Goal: Task Accomplishment & Management: Complete application form

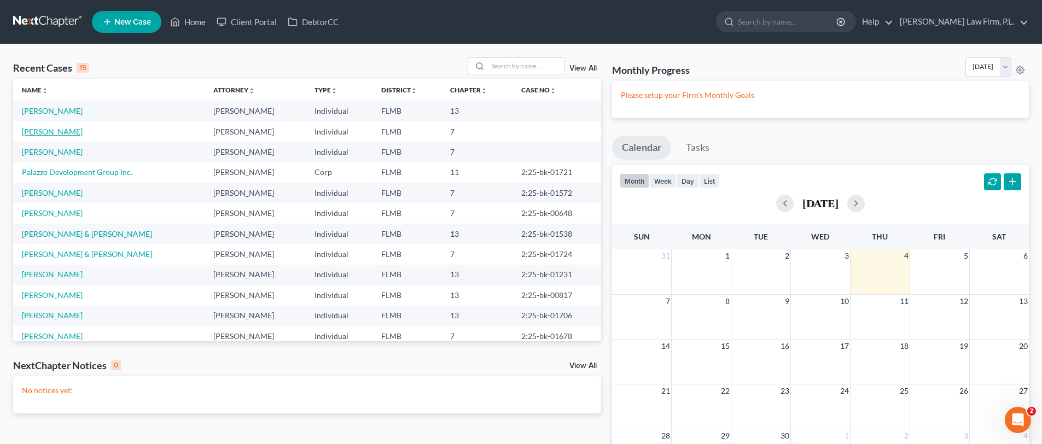
click at [47, 133] on link "[PERSON_NAME]" at bounding box center [52, 131] width 61 height 9
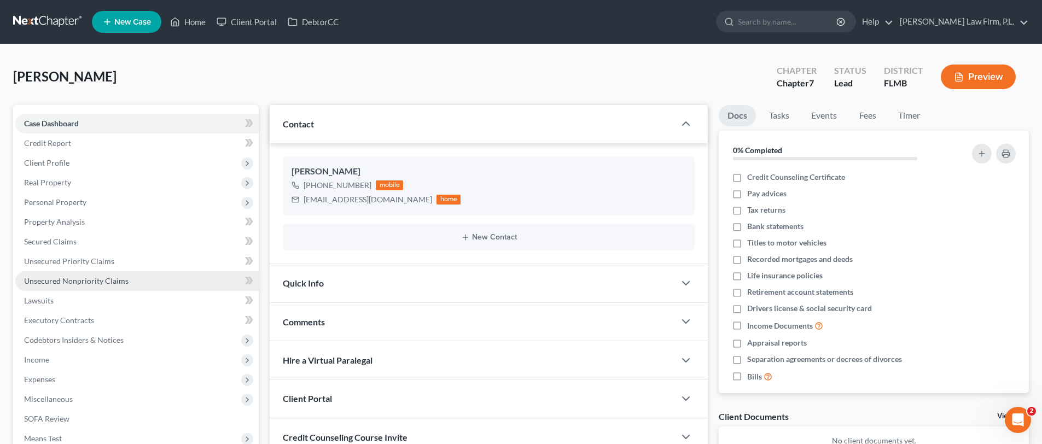
click at [139, 277] on link "Unsecured Nonpriority Claims" at bounding box center [136, 281] width 243 height 20
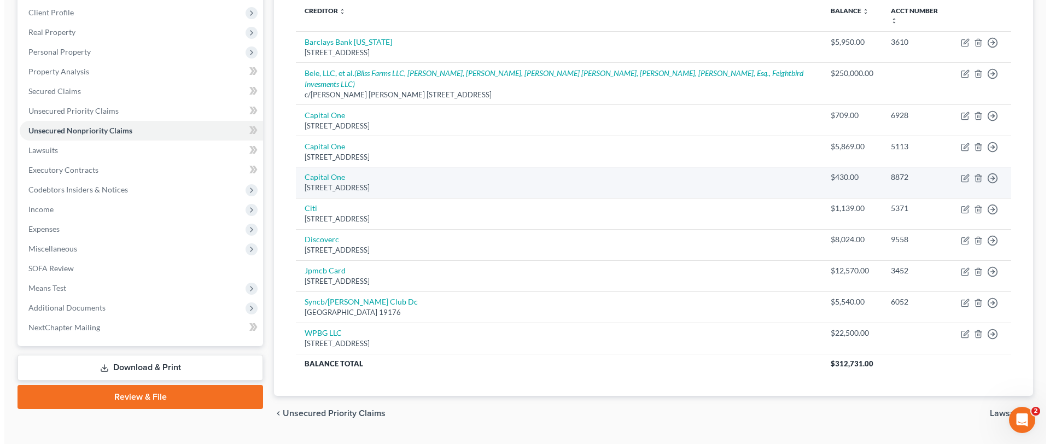
scroll to position [163, 0]
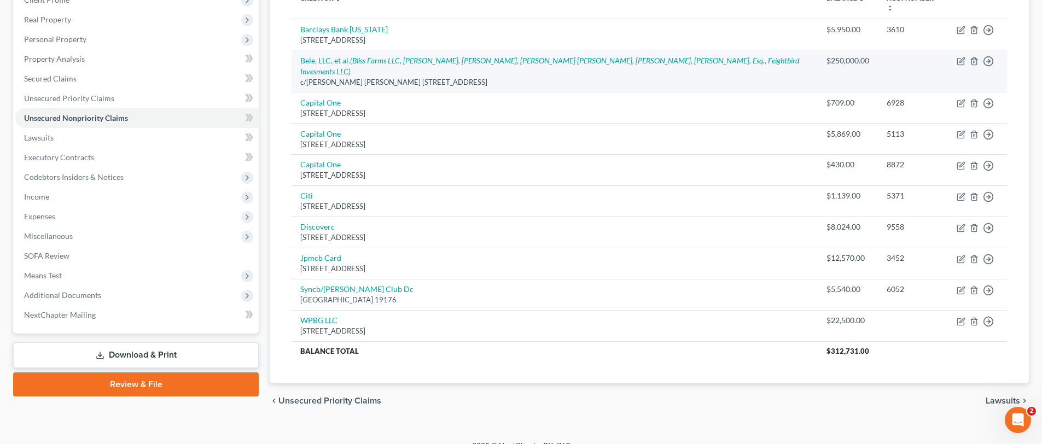
click at [338, 65] on td "Bele, LLC, et al. (Bliss Farms LLC, Brandi Mohr, Brian Huttinga, Cairena Hutten…" at bounding box center [554, 71] width 526 height 42
click at [342, 61] on link "Bele, LLC, et al. (Bliss Farms LLC, [PERSON_NAME], [PERSON_NAME], [PERSON_NAME]…" at bounding box center [549, 66] width 499 height 20
select select "23"
select select "14"
select select "3"
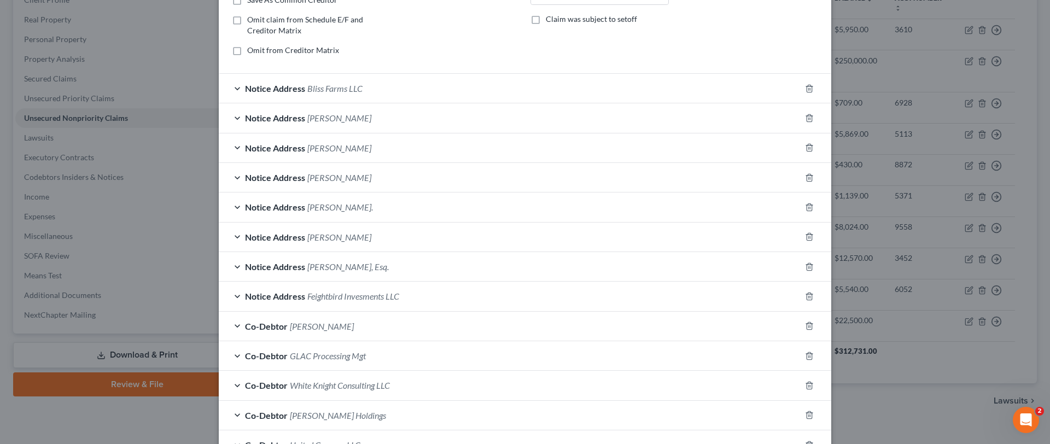
scroll to position [476, 0]
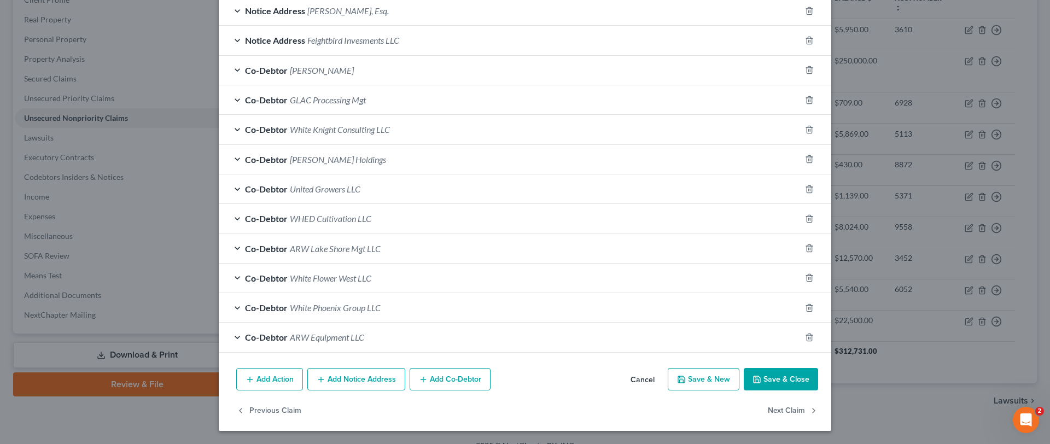
click at [399, 39] on div "Notice Address Feightbird Invesments LLC" at bounding box center [510, 40] width 582 height 29
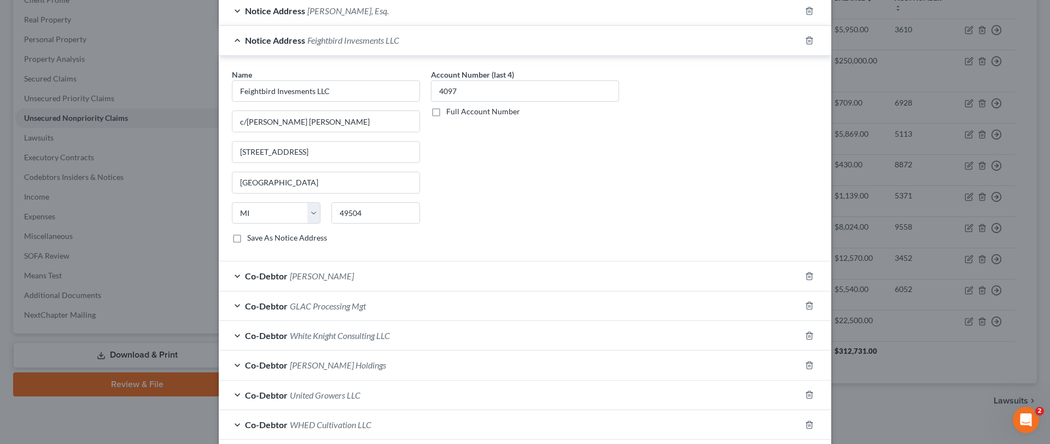
click at [368, 267] on div "Co-Debtor Erica L. White" at bounding box center [510, 275] width 582 height 29
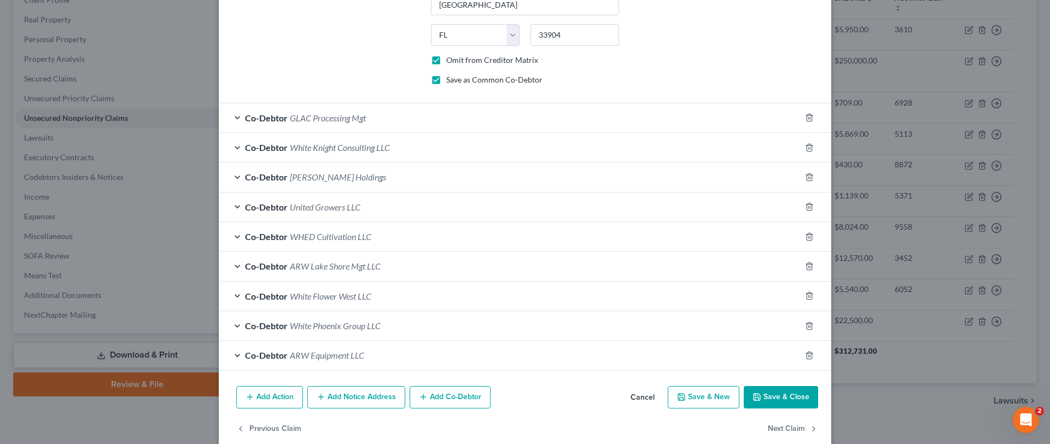
scroll to position [892, 0]
click at [355, 390] on button "Add Notice Address" at bounding box center [356, 394] width 98 height 23
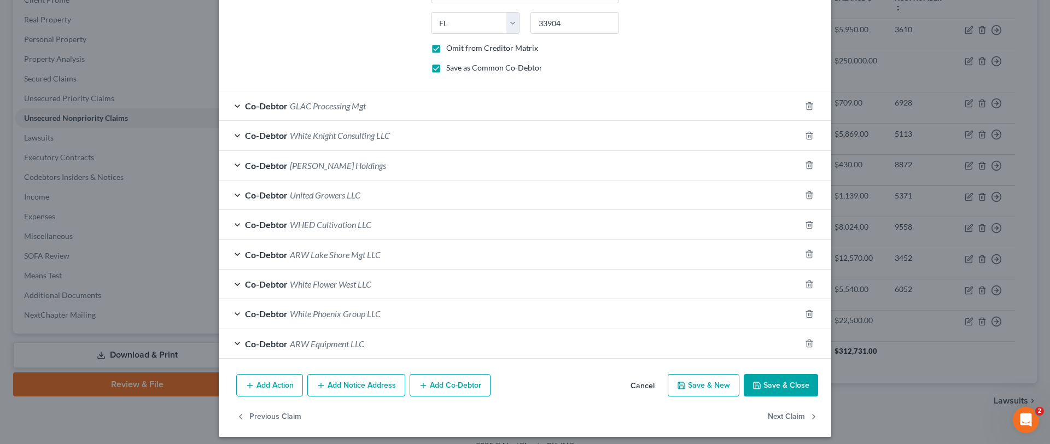
scroll to position [1143, 0]
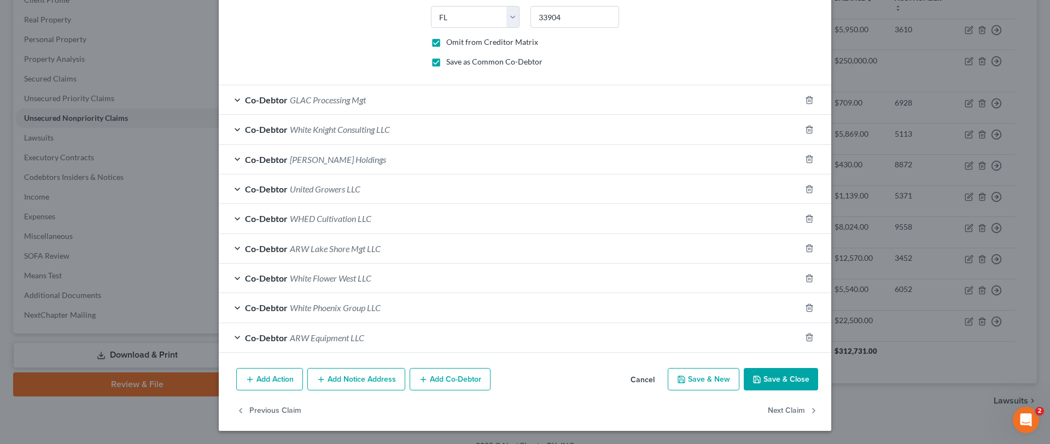
click at [359, 375] on button "Add Notice Address" at bounding box center [356, 379] width 98 height 23
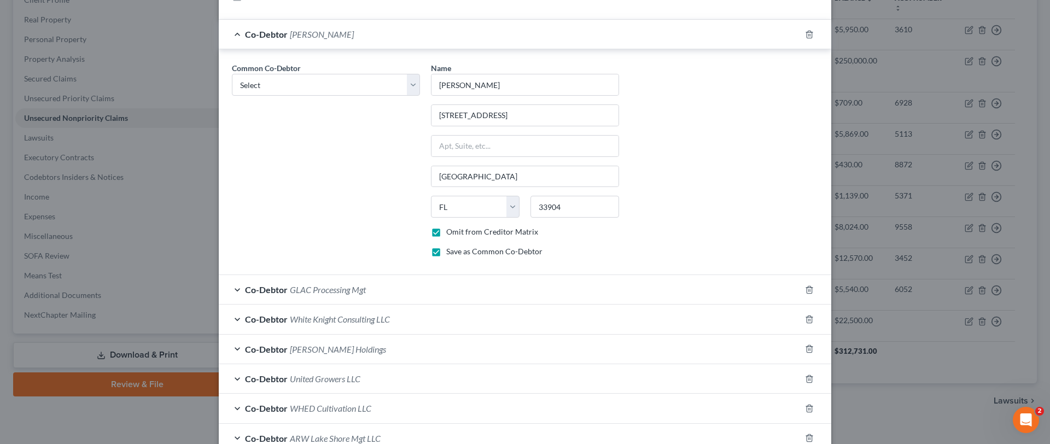
scroll to position [1379, 0]
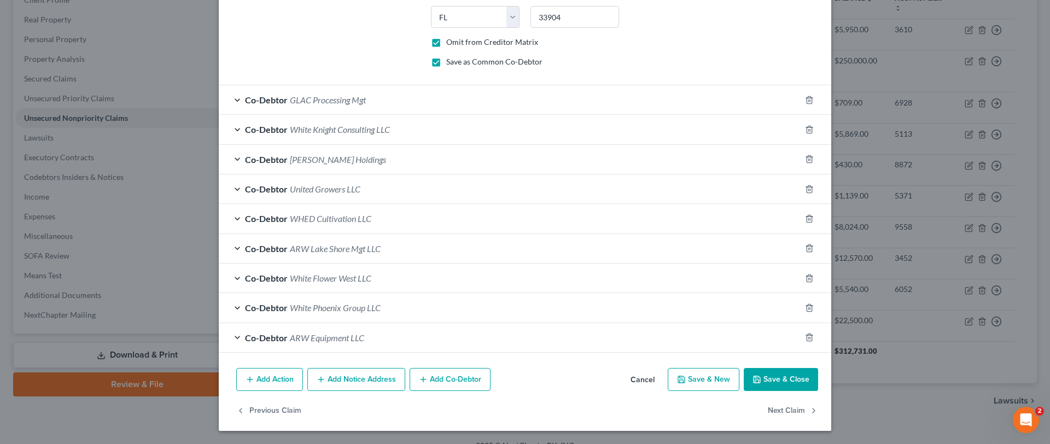
click at [361, 379] on button "Add Notice Address" at bounding box center [356, 379] width 98 height 23
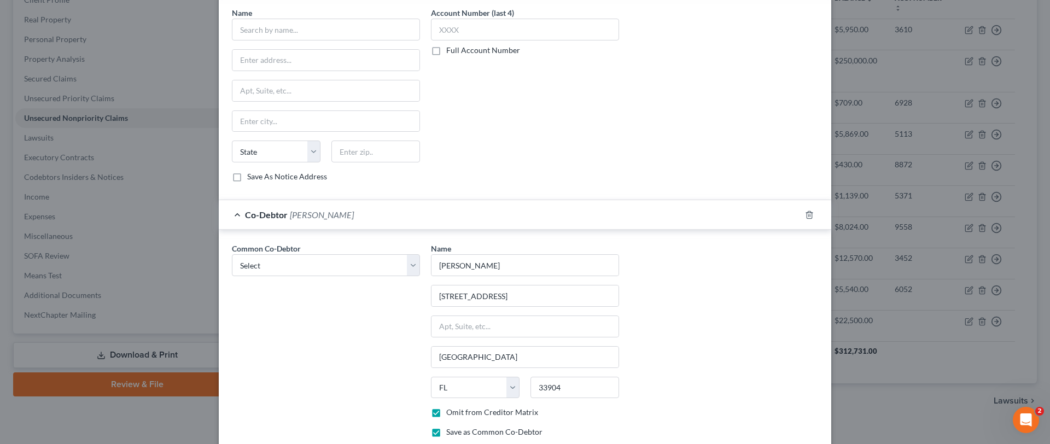
scroll to position [1615, 0]
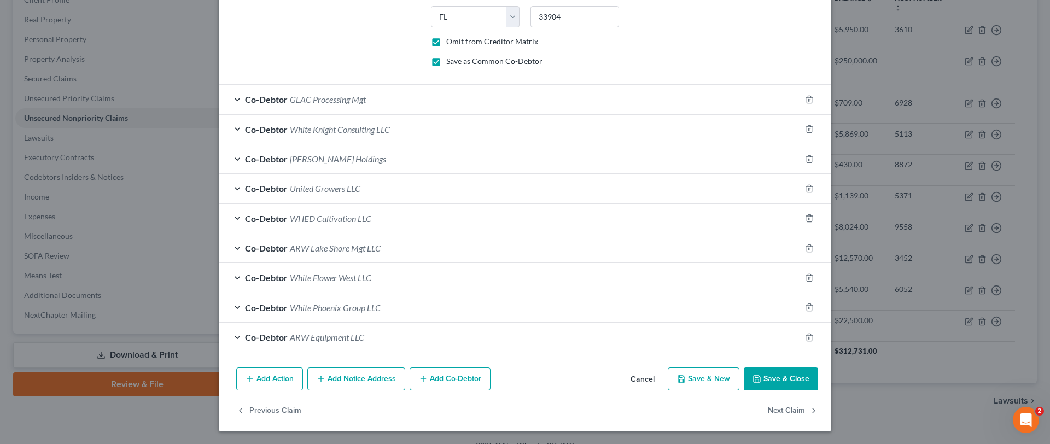
click at [369, 384] on button "Add Notice Address" at bounding box center [356, 378] width 98 height 23
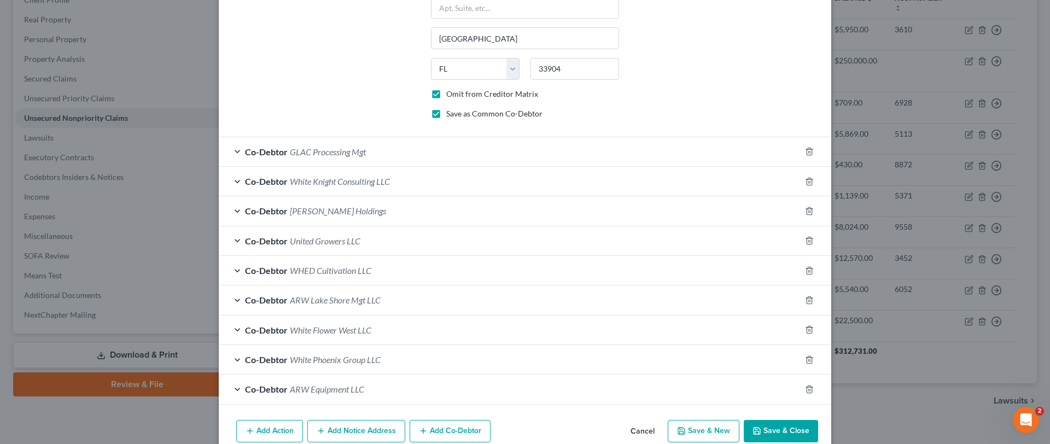
click at [369, 420] on button "Add Notice Address" at bounding box center [356, 431] width 98 height 23
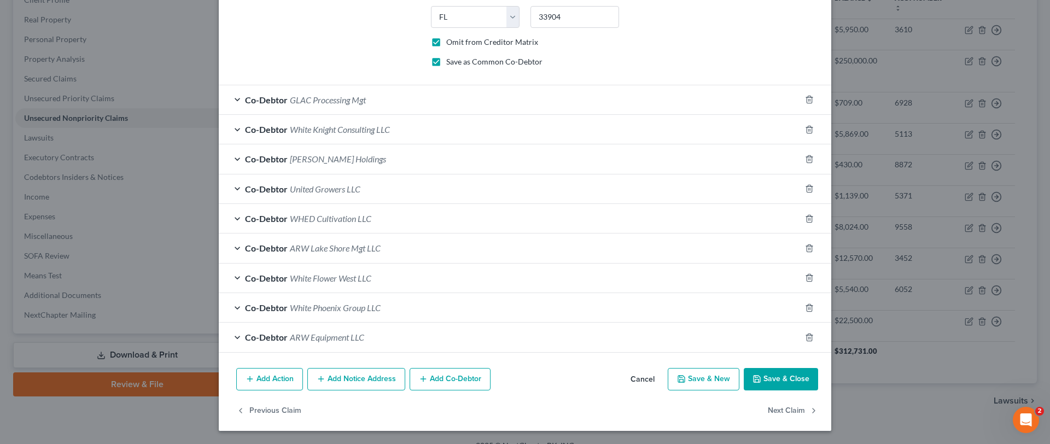
click at [369, 383] on button "Add Notice Address" at bounding box center [356, 379] width 98 height 23
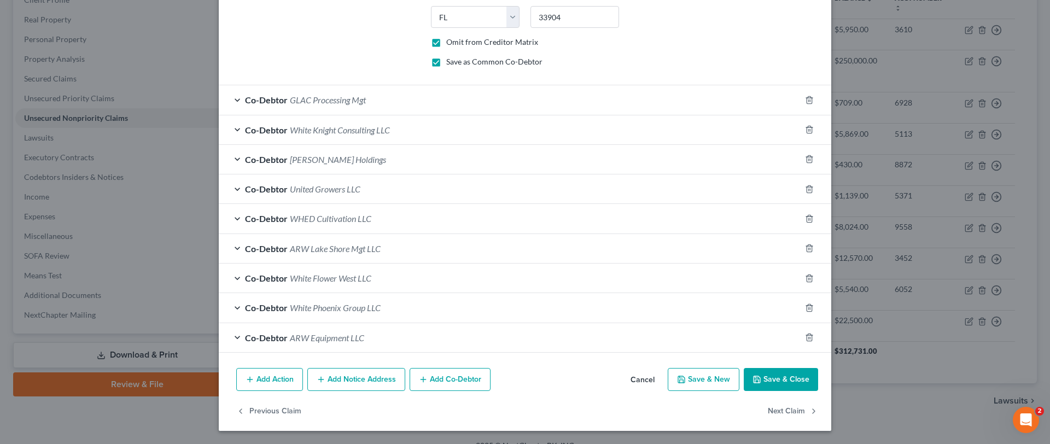
click at [369, 383] on button "Add Notice Address" at bounding box center [356, 379] width 98 height 23
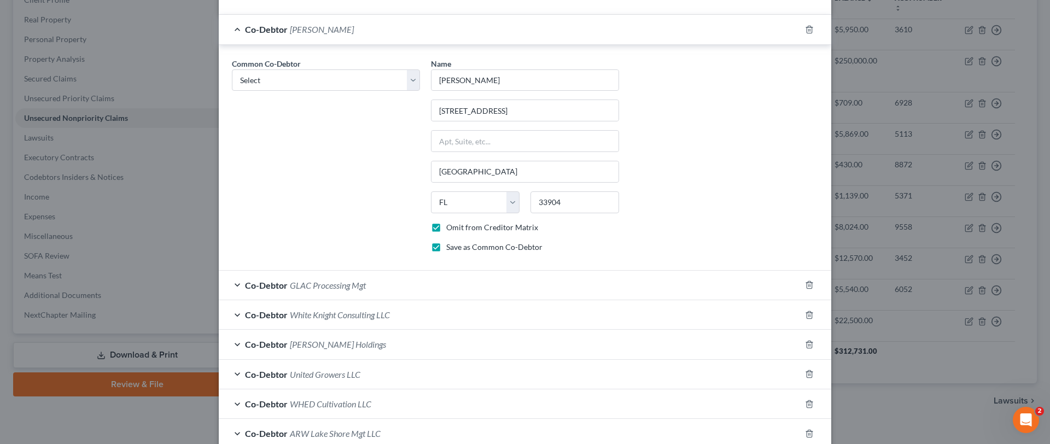
scroll to position [2794, 0]
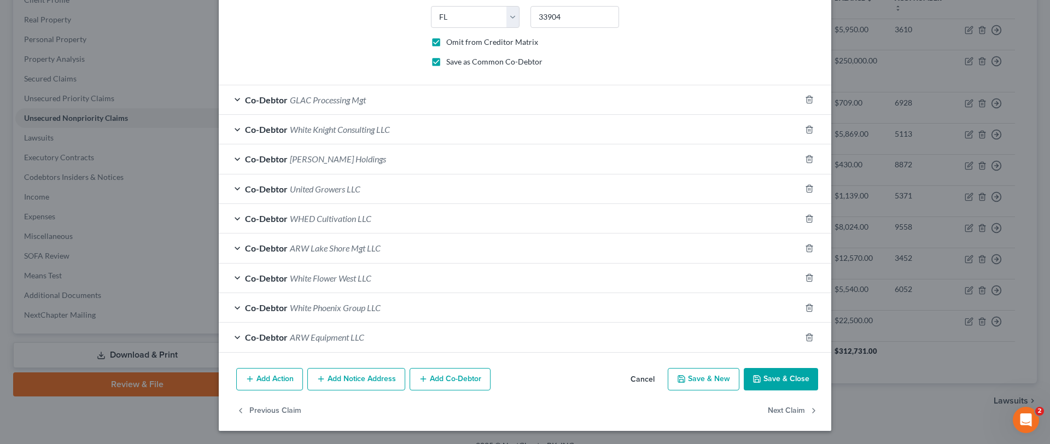
click at [373, 378] on button "Add Notice Address" at bounding box center [356, 379] width 98 height 23
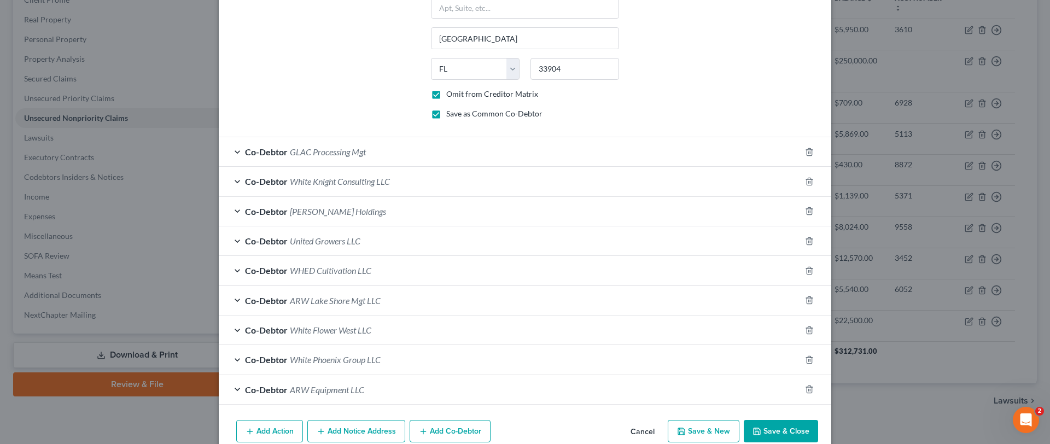
click at [373, 420] on button "Add Notice Address" at bounding box center [356, 431] width 98 height 23
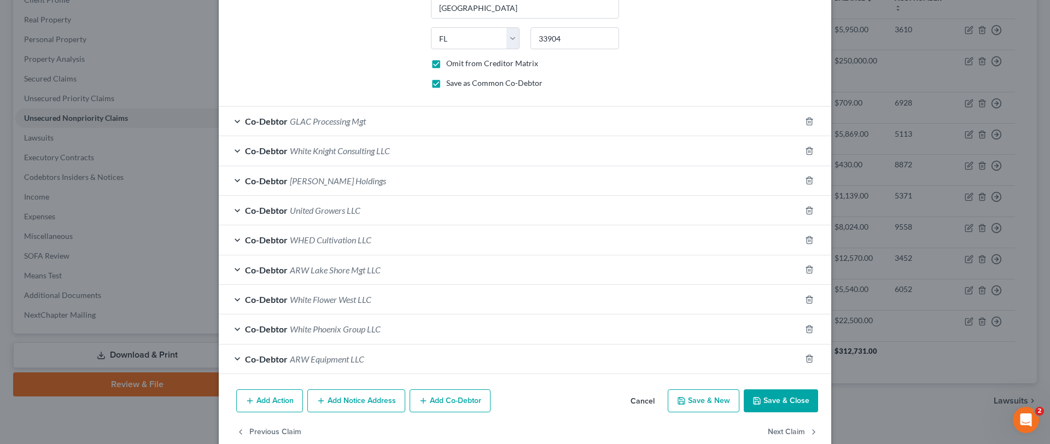
scroll to position [3266, 0]
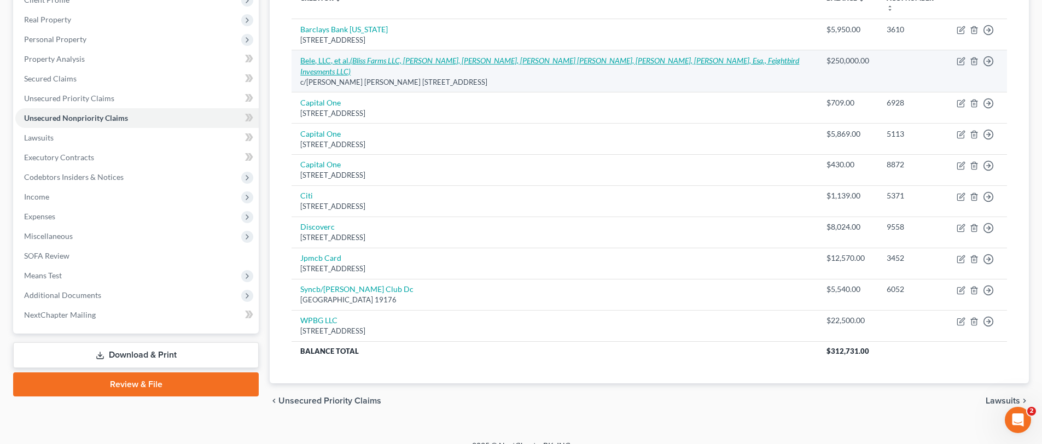
click at [382, 57] on icon "(Bliss Farms LLC, [PERSON_NAME], [PERSON_NAME], [PERSON_NAME] [PERSON_NAME], [P…" at bounding box center [549, 66] width 499 height 20
select select "23"
select select "14"
select select "3"
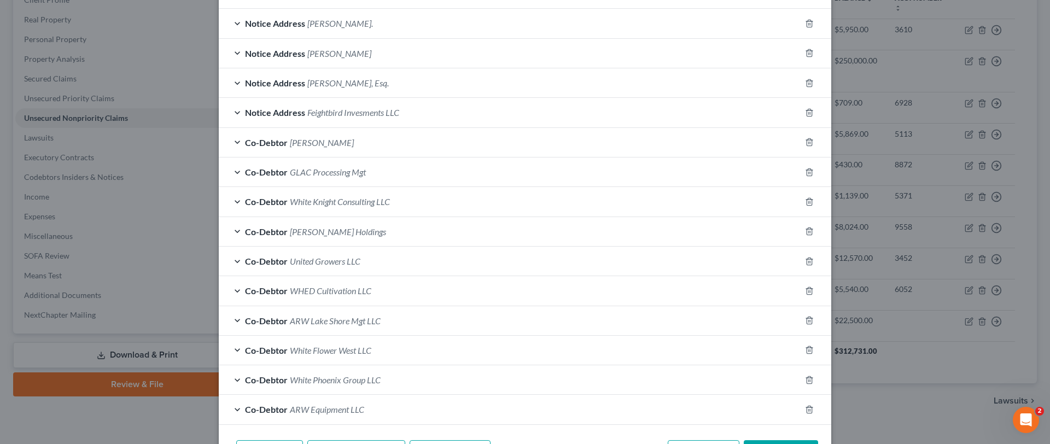
scroll to position [476, 0]
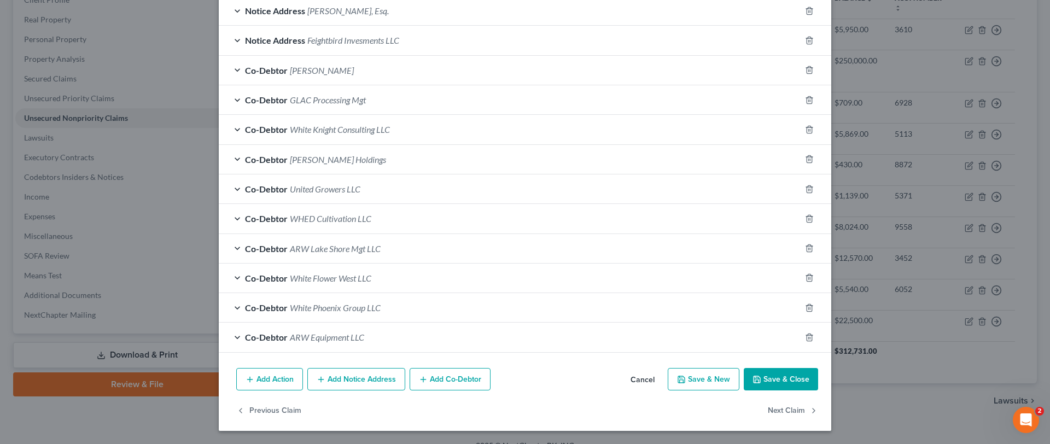
click at [365, 377] on button "Add Notice Address" at bounding box center [356, 379] width 98 height 23
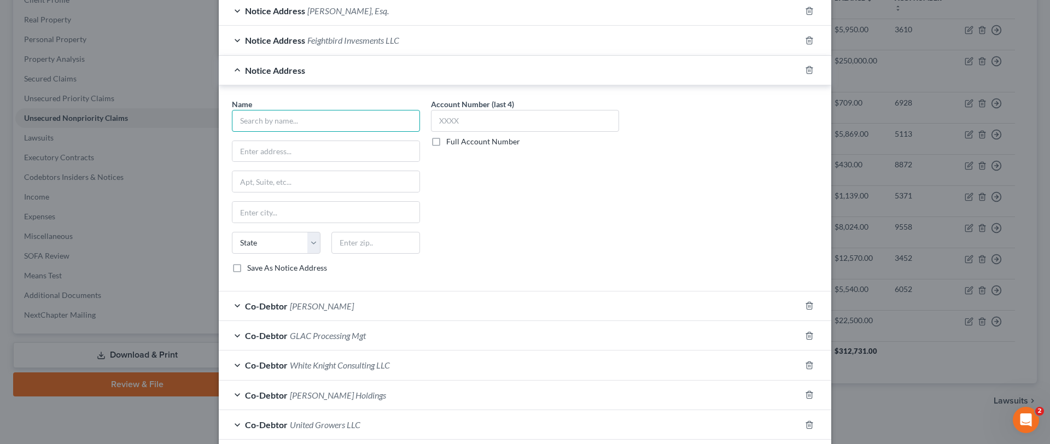
click at [334, 127] on input "text" at bounding box center [326, 121] width 188 height 22
type input "H"
type input "[PERSON_NAME]"
type input "c/o [PERSON_NAME], Esq."
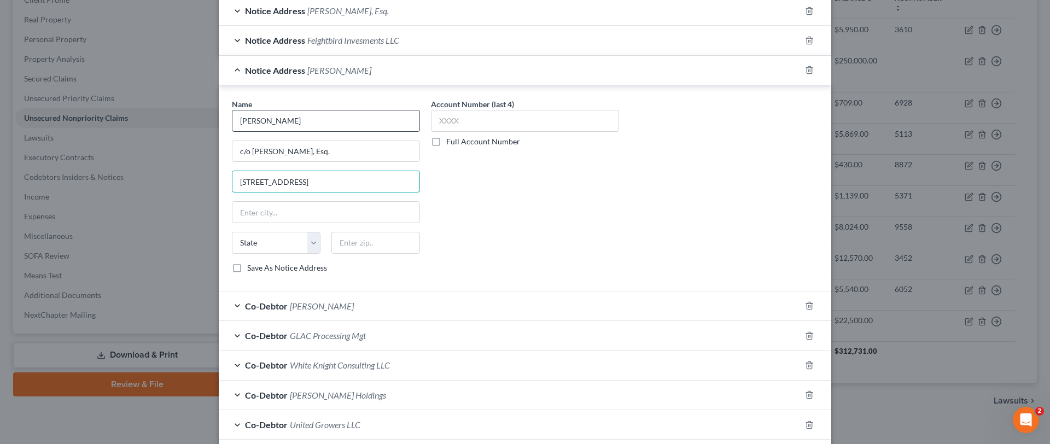
type input "[STREET_ADDRESS]"
type input "[GEOGRAPHIC_DATA]"
type input "49503"
click at [484, 237] on div "Account Number (last 4) Full Account Number" at bounding box center [524, 190] width 199 height 184
click at [301, 246] on select "State [US_STATE] AK AR AZ CA CO CT DE DC [GEOGRAPHIC_DATA] [GEOGRAPHIC_DATA] GU…" at bounding box center [276, 243] width 89 height 22
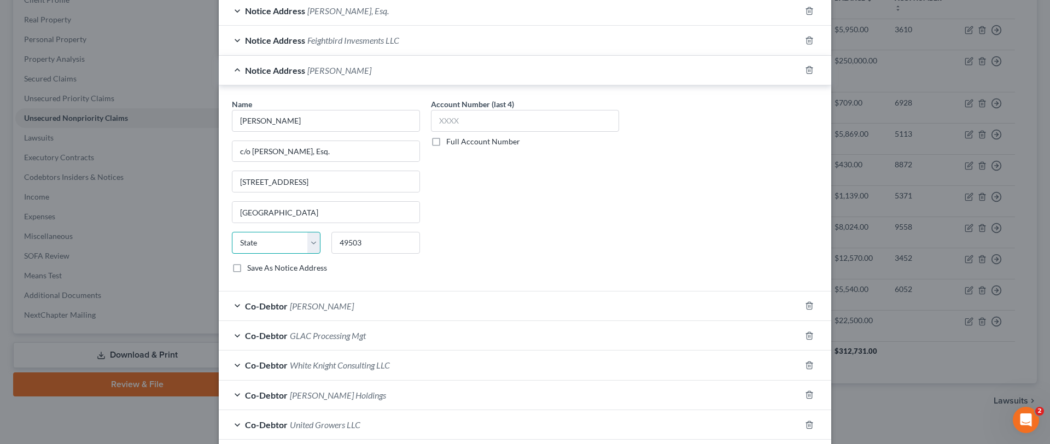
select select "23"
click at [232, 232] on select "State [US_STATE] AK AR AZ CA CO CT DE DC [GEOGRAPHIC_DATA] [GEOGRAPHIC_DATA] GU…" at bounding box center [276, 243] width 89 height 22
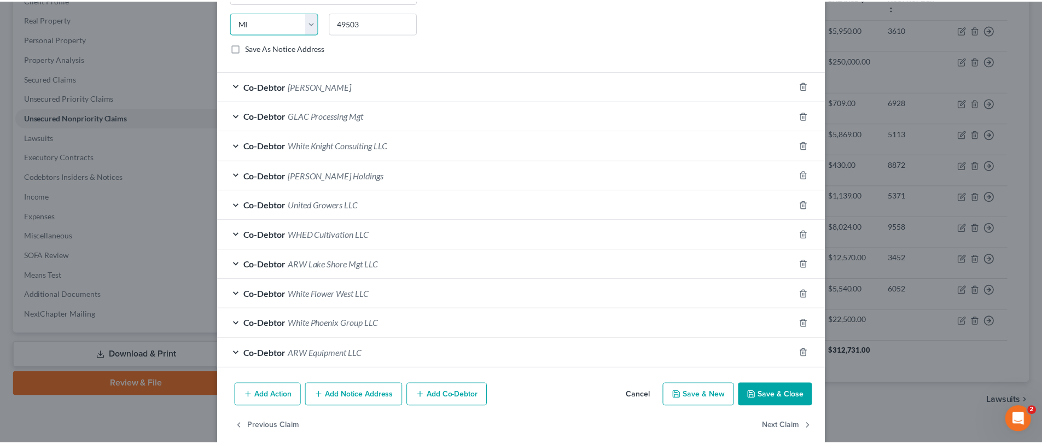
scroll to position [711, 0]
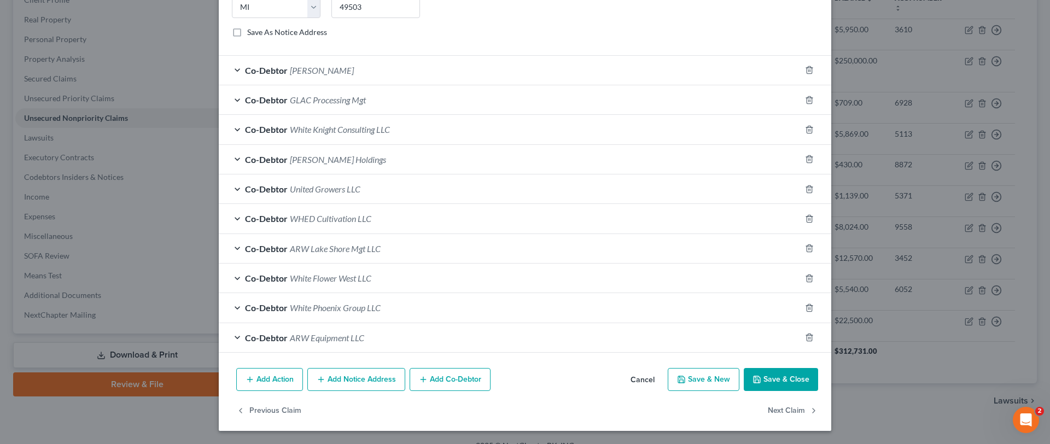
click at [697, 380] on button "Save & New" at bounding box center [704, 379] width 72 height 23
select select "0"
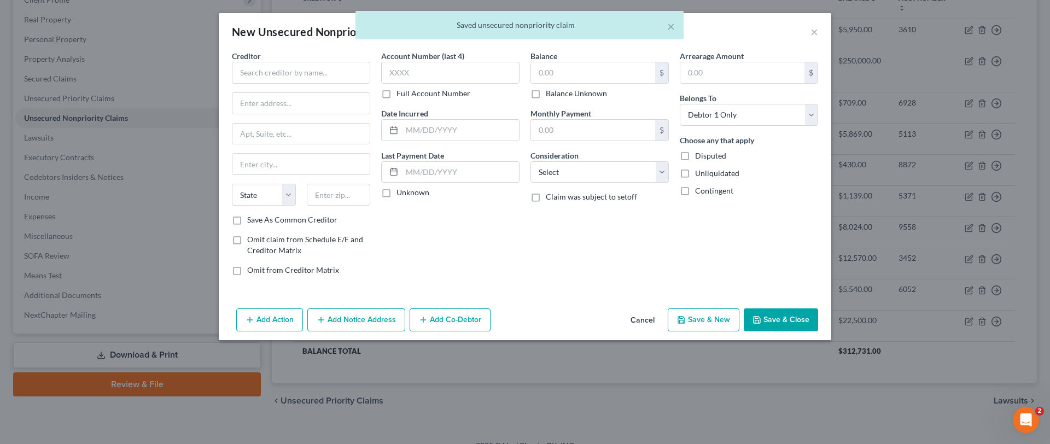
click at [647, 317] on button "Cancel" at bounding box center [643, 321] width 42 height 22
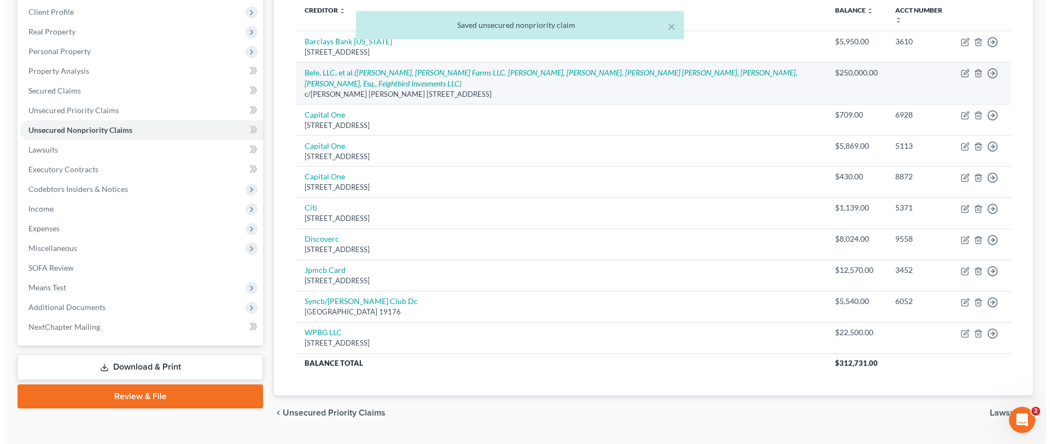
scroll to position [22, 0]
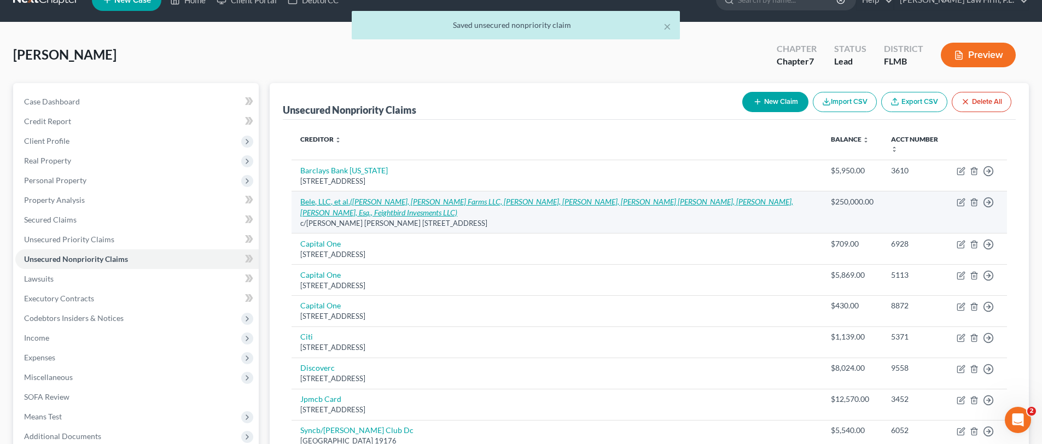
click at [419, 202] on icon "([PERSON_NAME], [PERSON_NAME] Farms LLC, [PERSON_NAME], [PERSON_NAME], [PERSON_…" at bounding box center [546, 207] width 493 height 20
select select "23"
select select "14"
select select "3"
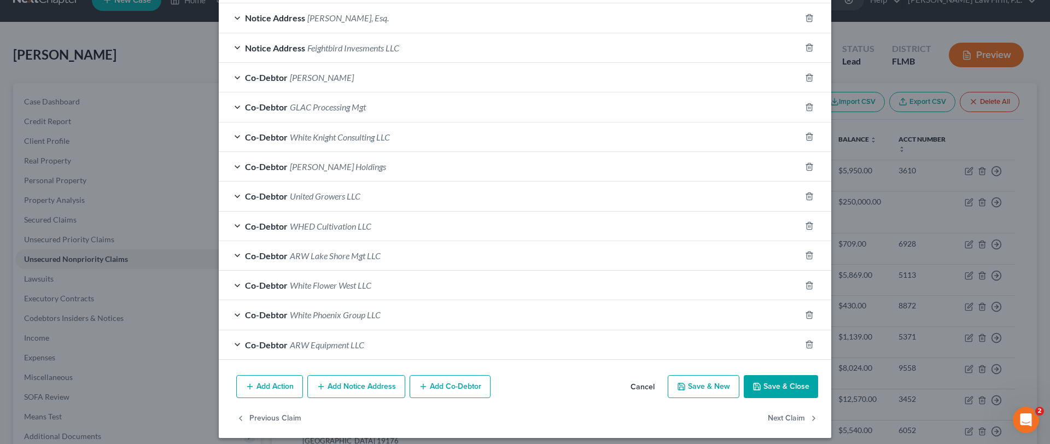
scroll to position [505, 0]
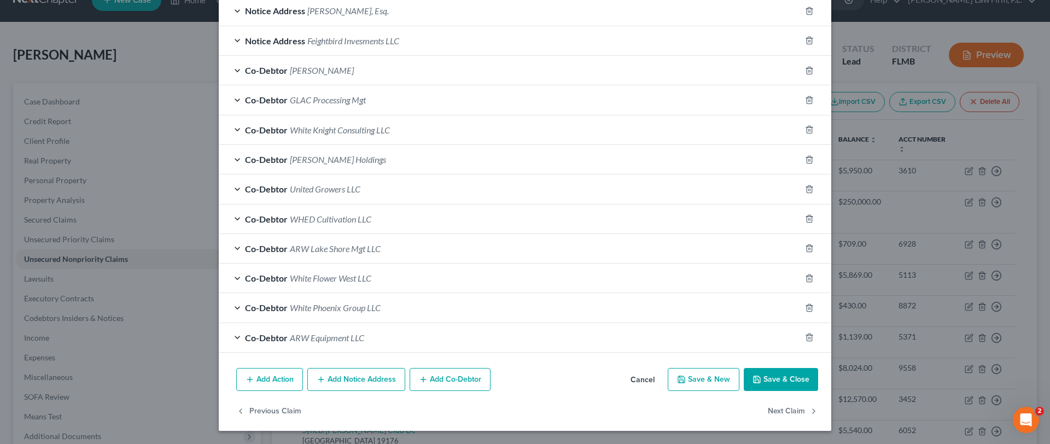
click at [369, 379] on button "Add Notice Address" at bounding box center [356, 379] width 98 height 23
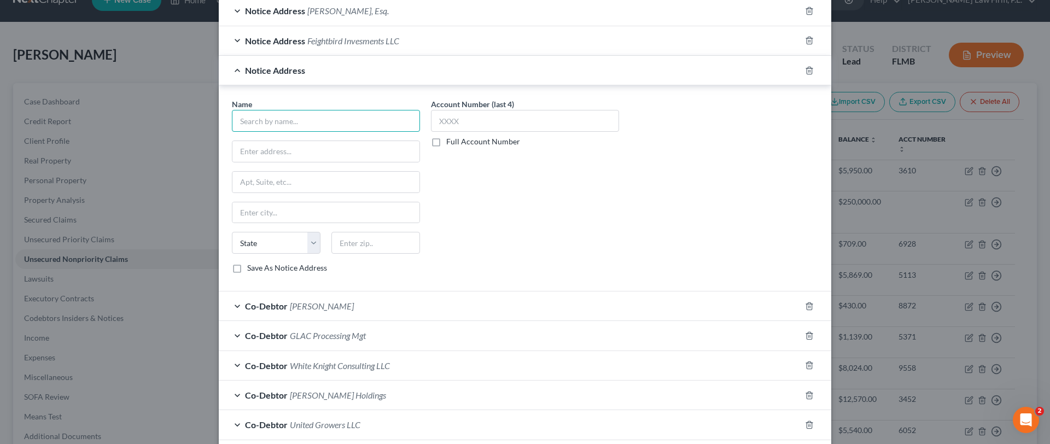
click at [306, 128] on input "text" at bounding box center [326, 121] width 188 height 22
type input "[PERSON_NAME]"
type input "c/o [PERSON_NAME], Esq."
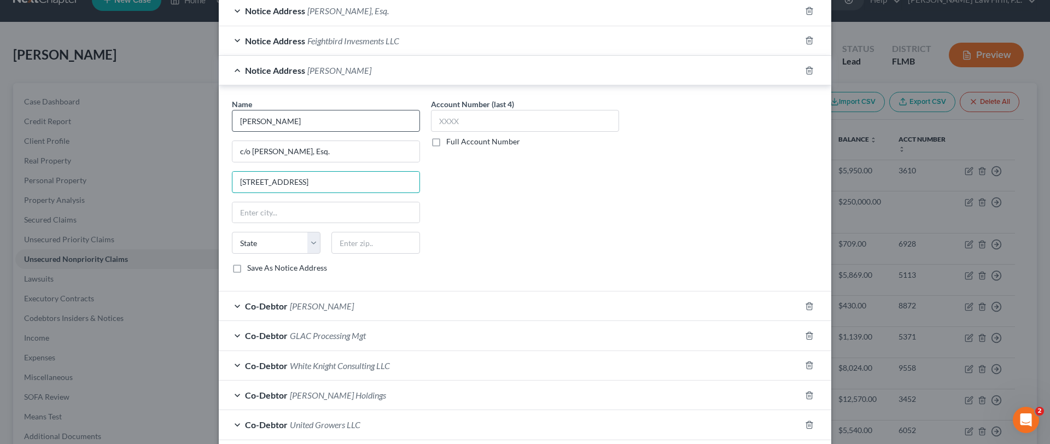
type input "[STREET_ADDRESS]"
type input "49503"
type input "[GEOGRAPHIC_DATA]"
select select "23"
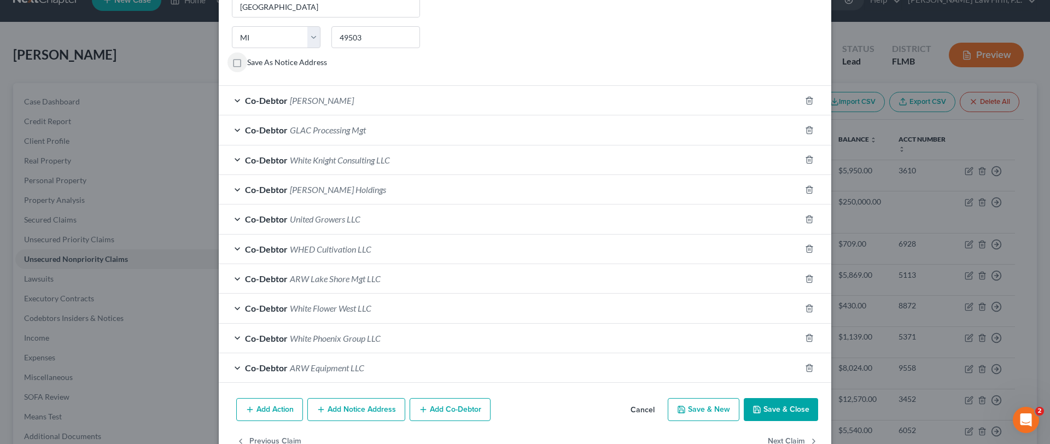
scroll to position [741, 0]
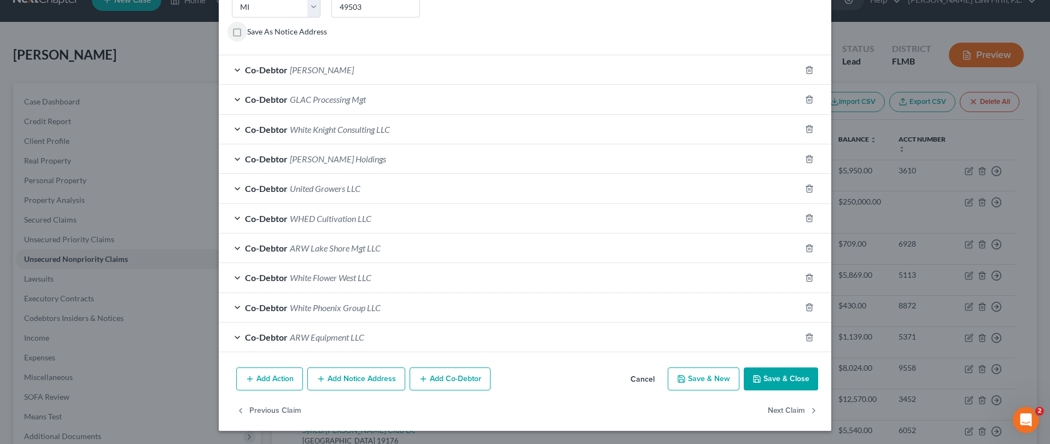
click at [381, 379] on button "Add Notice Address" at bounding box center [356, 378] width 98 height 23
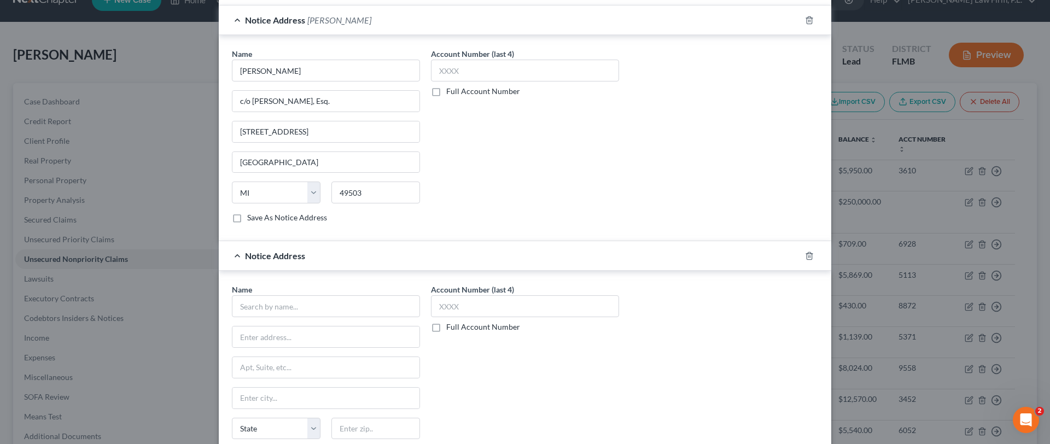
scroll to position [541, 0]
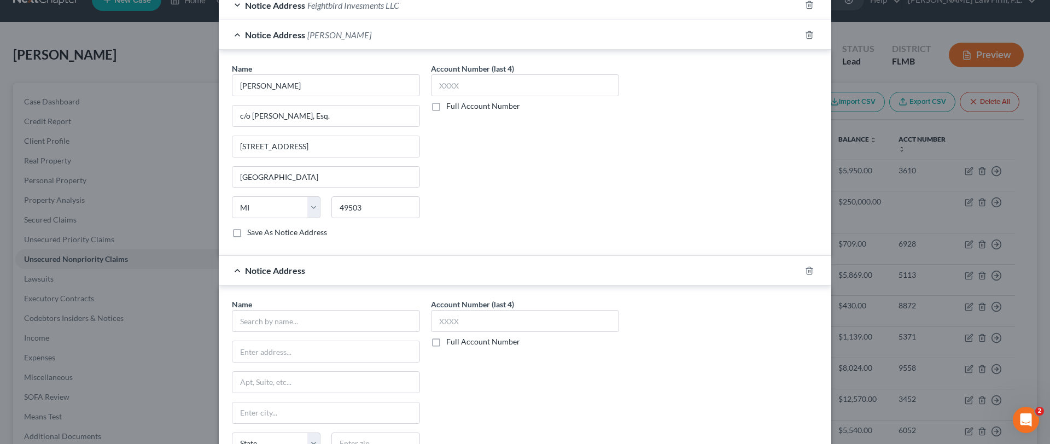
click at [312, 334] on div "Name * State [US_STATE] AK AR AZ CA CO CT DE DC [GEOGRAPHIC_DATA] [GEOGRAPHIC_D…" at bounding box center [326, 386] width 188 height 175
click at [317, 325] on input "text" at bounding box center [326, 321] width 188 height 22
type input "[PERSON_NAME], Esq."
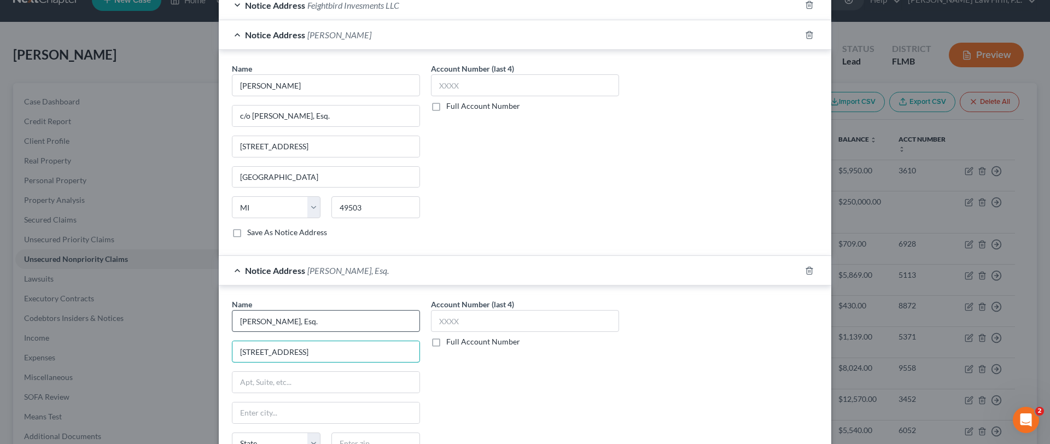
type input "[STREET_ADDRESS]"
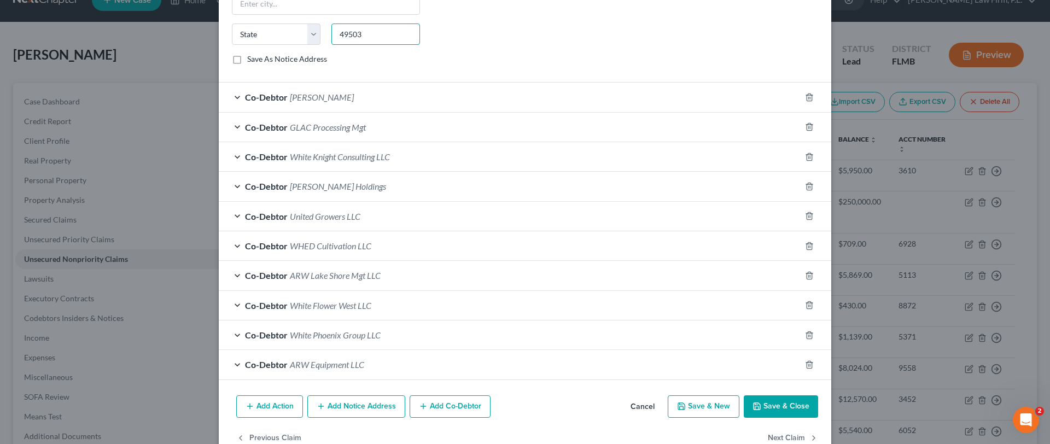
scroll to position [977, 0]
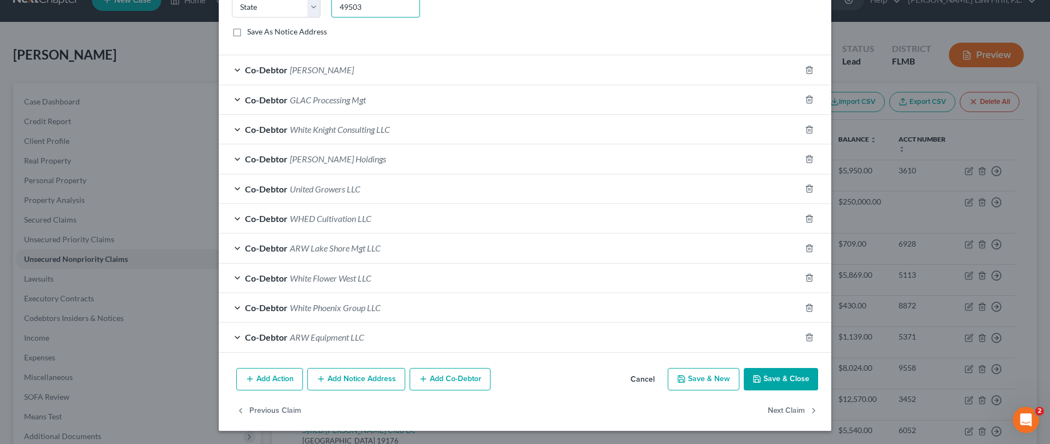
type input "49503"
click at [360, 388] on button "Add Notice Address" at bounding box center [356, 379] width 98 height 23
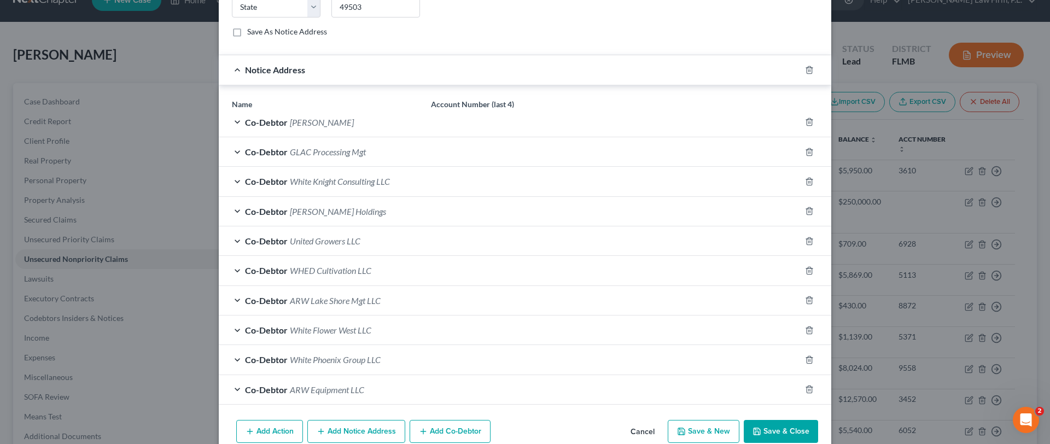
type input "[GEOGRAPHIC_DATA]"
select select "23"
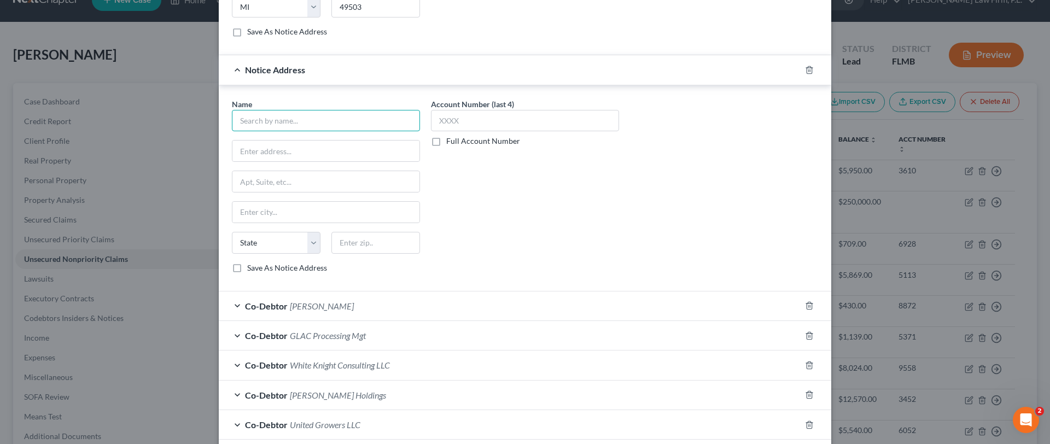
click at [340, 125] on input "text" at bounding box center [326, 121] width 188 height 22
type input "[PERSON_NAME]"
type input "c/o [PERSON_NAME], Esq."
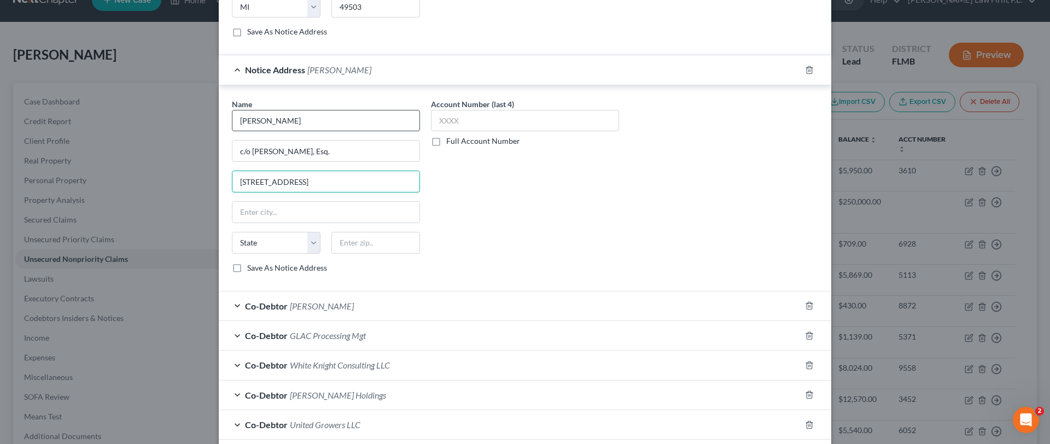
type input "[STREET_ADDRESS]"
type input "49503"
type input "[GEOGRAPHIC_DATA]"
select select "23"
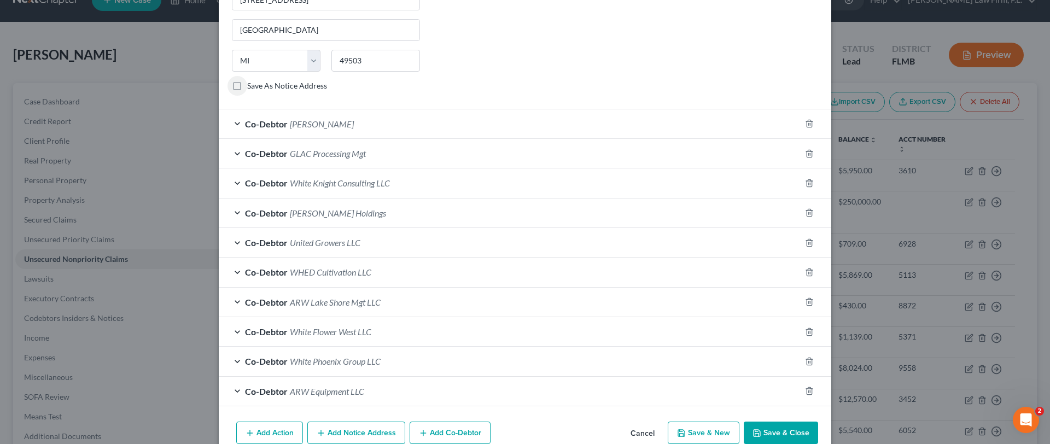
scroll to position [1213, 0]
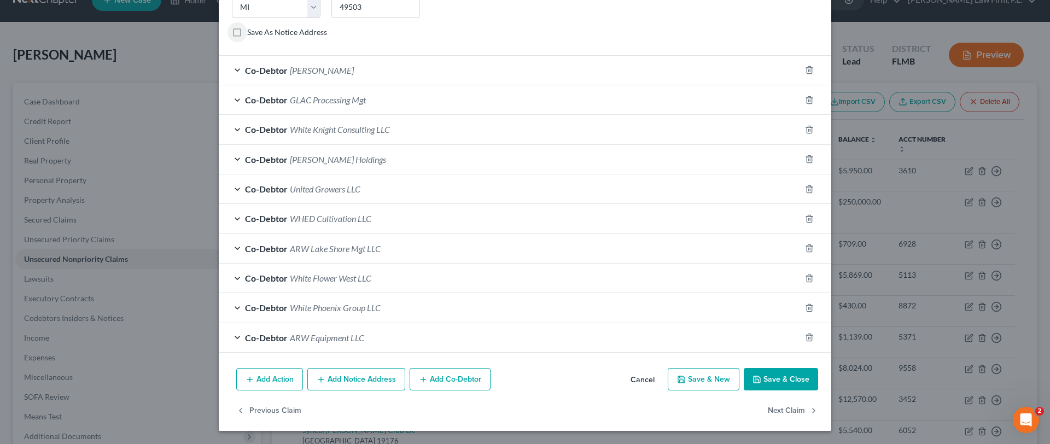
click at [356, 374] on button "Add Notice Address" at bounding box center [356, 379] width 98 height 23
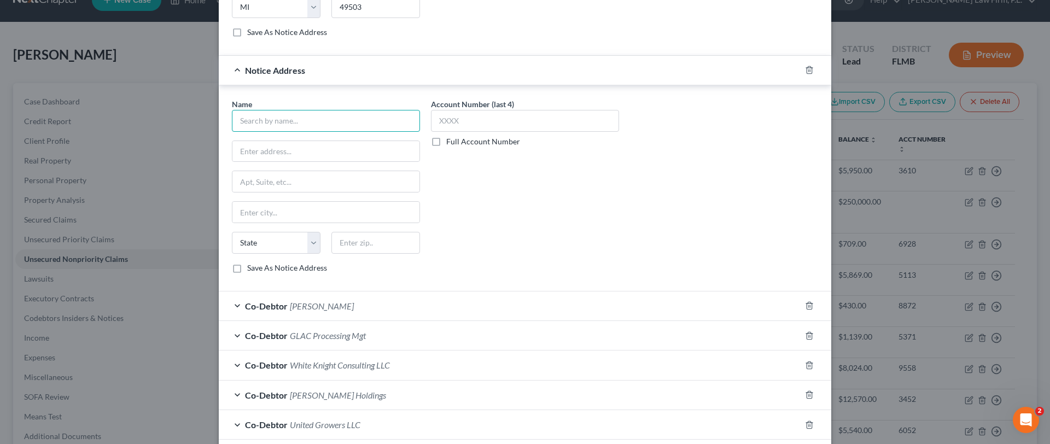
click at [280, 110] on input "text" at bounding box center [326, 121] width 188 height 22
type input "[PERSON_NAME]"
type input "c/o [PERSON_NAME], Esq."
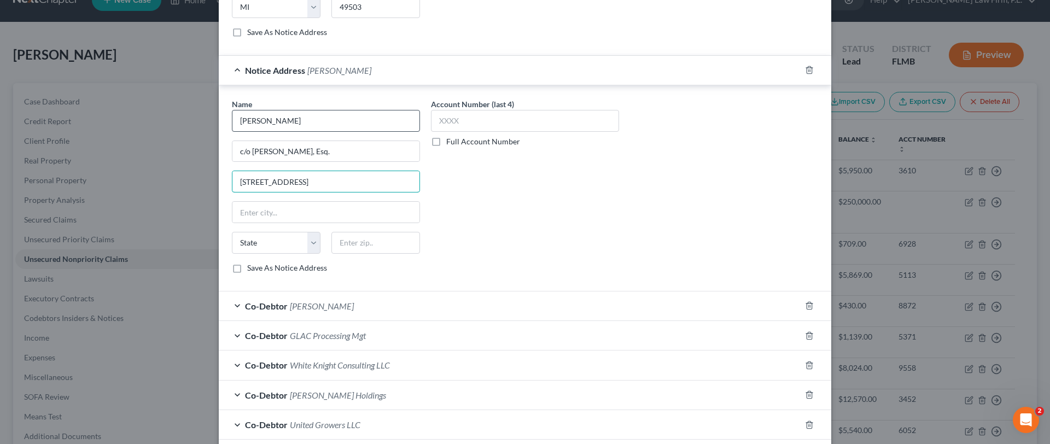
type input "[STREET_ADDRESS]"
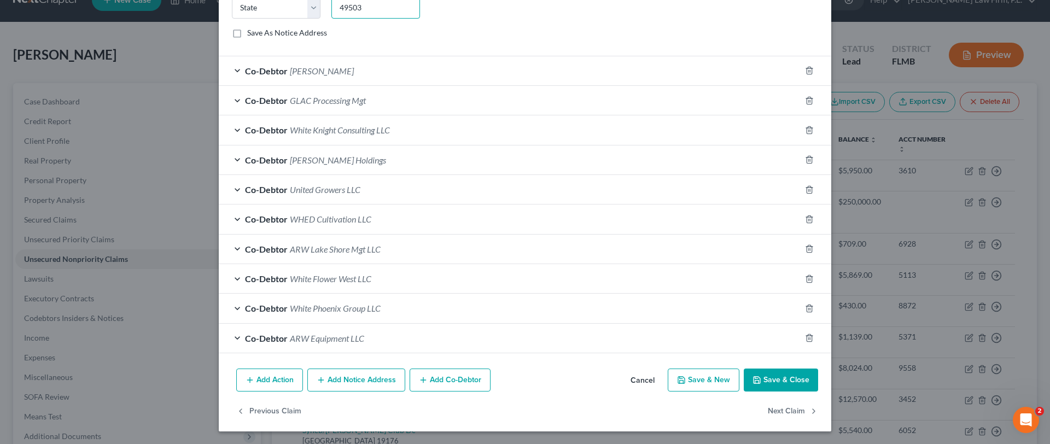
scroll to position [1449, 0]
type input "49503"
click at [367, 383] on button "Add Notice Address" at bounding box center [356, 379] width 98 height 23
type input "[GEOGRAPHIC_DATA]"
select select "23"
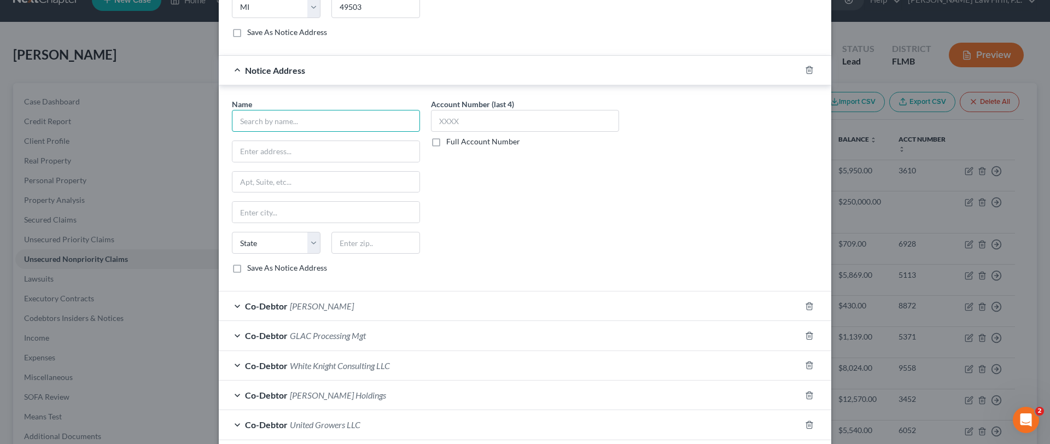
click at [314, 130] on input "text" at bounding box center [326, 121] width 188 height 22
type input "Klmom, LLC"
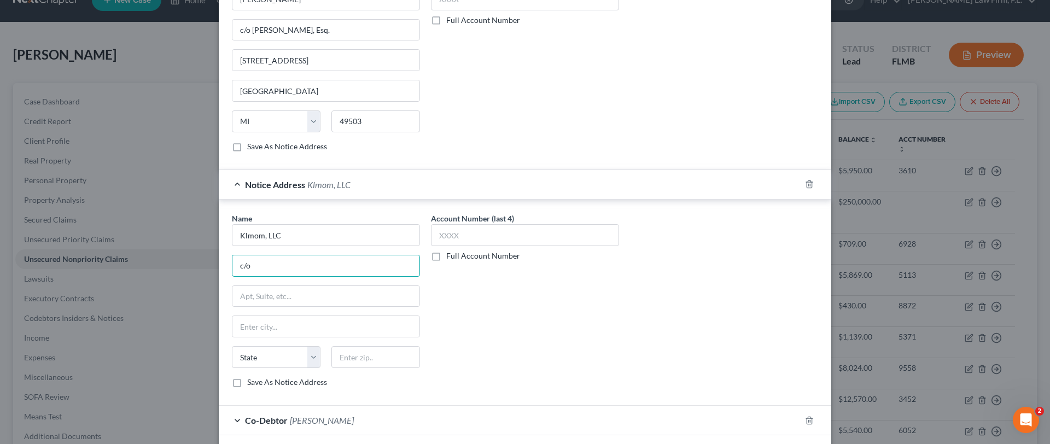
scroll to position [1289, 0]
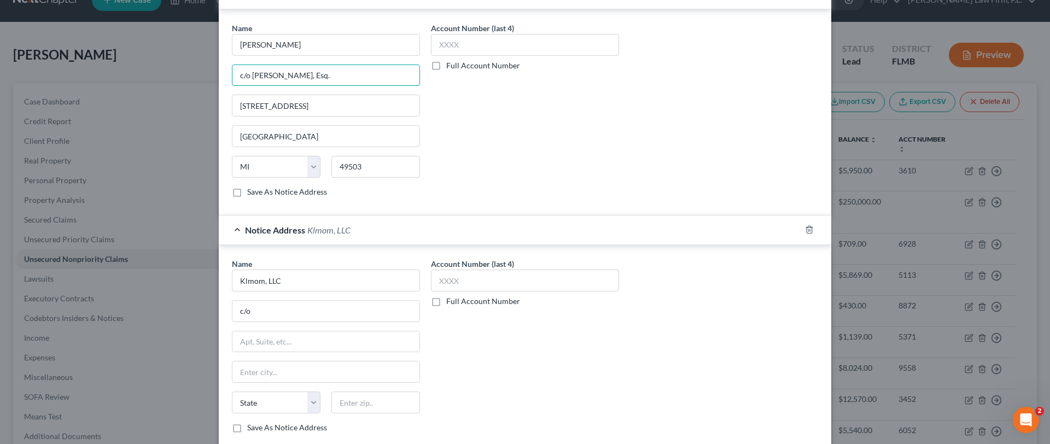
drag, startPoint x: 344, startPoint y: 72, endPoint x: 227, endPoint y: 71, distance: 117.0
click at [227, 71] on div "Name * [PERSON_NAME] c/o [PERSON_NAME], Esq. [STREET_ADDRESS][GEOGRAPHIC_DATA] …" at bounding box center [325, 114] width 199 height 184
drag, startPoint x: 299, startPoint y: 312, endPoint x: 215, endPoint y: 300, distance: 84.5
click at [219, 300] on div "Name * Klmom, LLC c/o State [US_STATE] AK AR AZ CA CO CT DE DC [GEOGRAPHIC_DATA…" at bounding box center [525, 348] width 612 height 206
paste input "[PERSON_NAME], Esq."
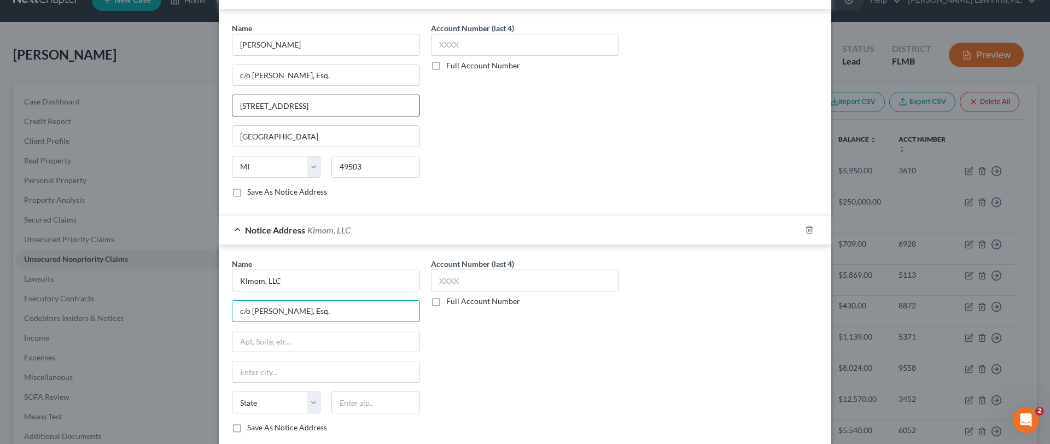
type input "c/o [PERSON_NAME], Esq."
drag, startPoint x: 363, startPoint y: 101, endPoint x: 195, endPoint y: 79, distance: 168.7
click at [195, 79] on div "Edit Unsecured Nonpriority Claim × Creditor * Bele, LLC, et al. c/[PERSON_NAME]…" at bounding box center [525, 222] width 1050 height 444
click at [295, 344] on input "text" at bounding box center [325, 341] width 187 height 21
paste input "[STREET_ADDRESS]"
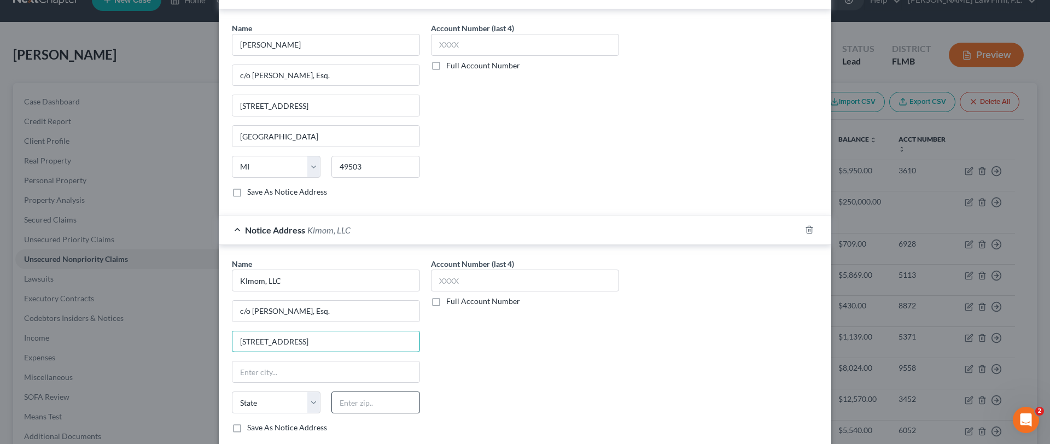
type input "[STREET_ADDRESS]"
click at [359, 406] on input "text" at bounding box center [375, 403] width 89 height 22
type input "49503"
type input "[GEOGRAPHIC_DATA]"
select select "23"
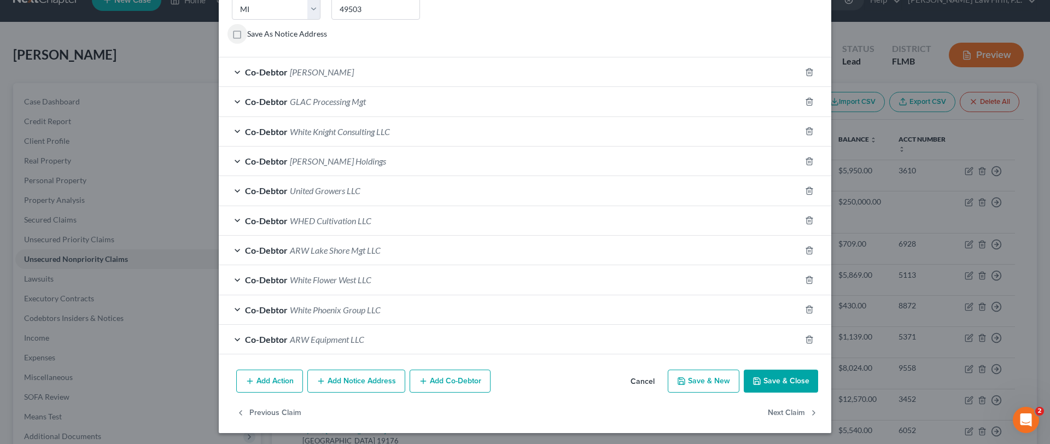
scroll to position [1685, 0]
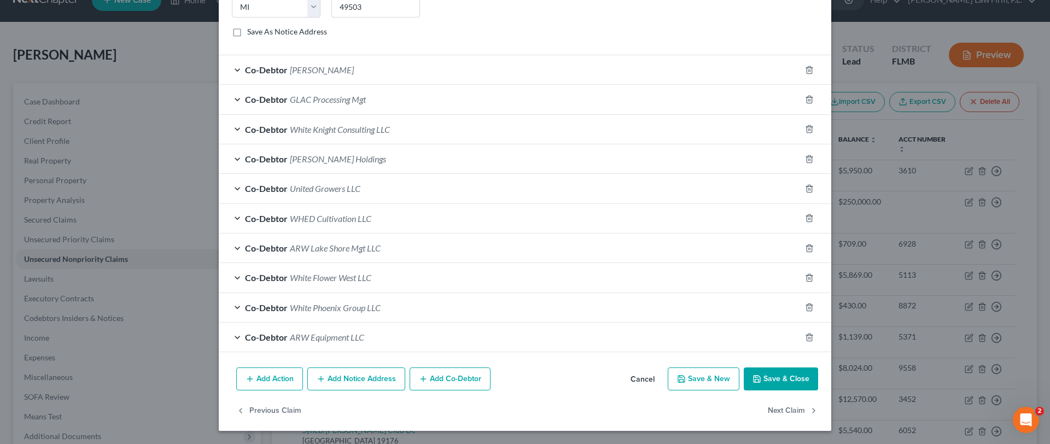
click at [360, 376] on button "Add Notice Address" at bounding box center [356, 378] width 98 height 23
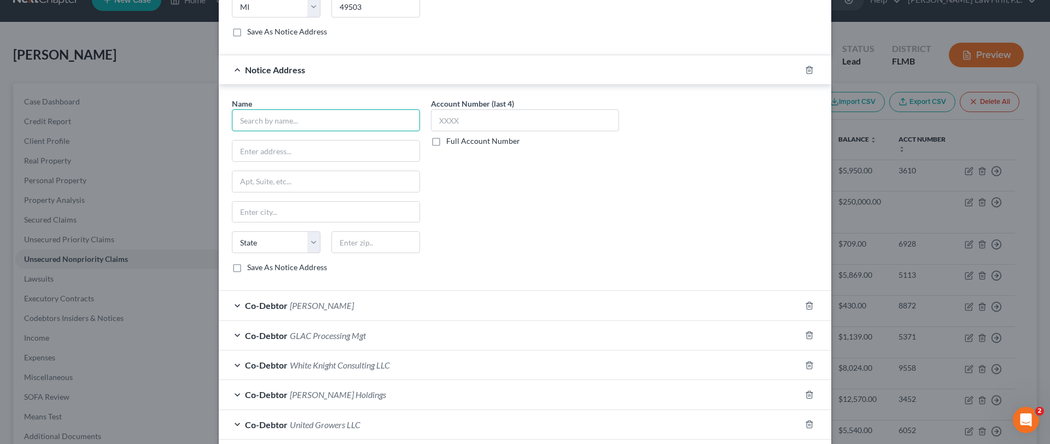
click at [283, 125] on input "text" at bounding box center [326, 120] width 188 height 22
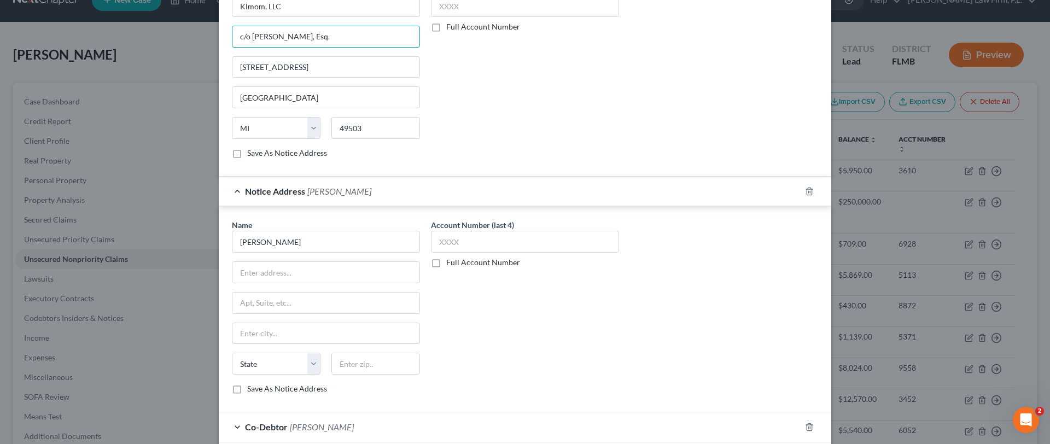
type input "[PERSON_NAME]"
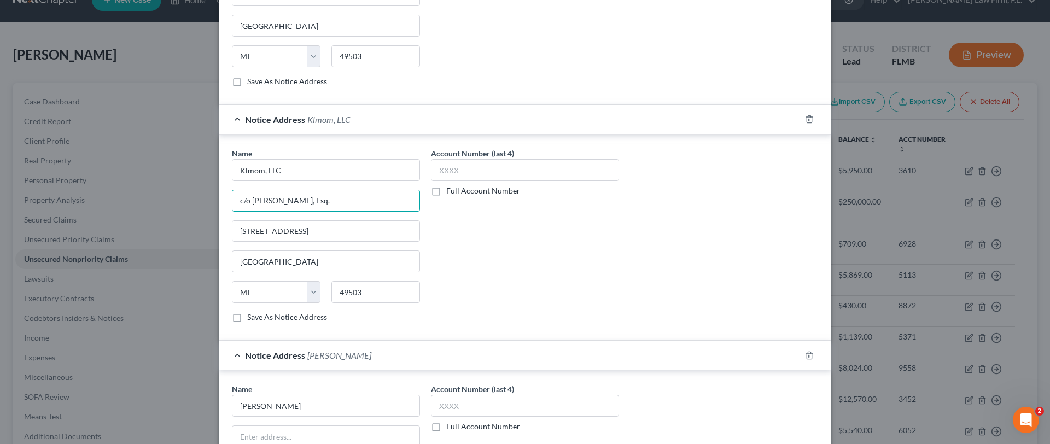
scroll to position [1336, 0]
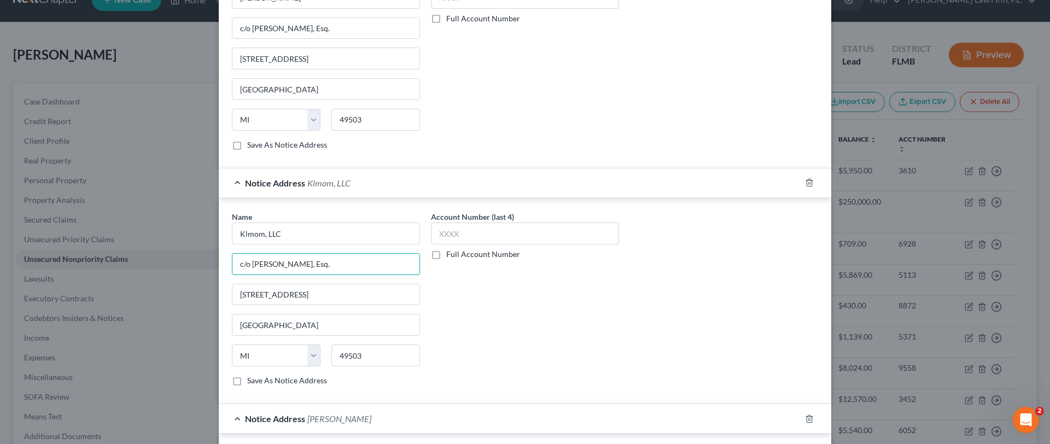
drag, startPoint x: 341, startPoint y: 16, endPoint x: 221, endPoint y: 201, distance: 219.8
click at [221, 201] on div "Name * Klmom, LLC c/o [PERSON_NAME], Esq. [STREET_ADDRESS][GEOGRAPHIC_DATA] [US…" at bounding box center [525, 301] width 612 height 206
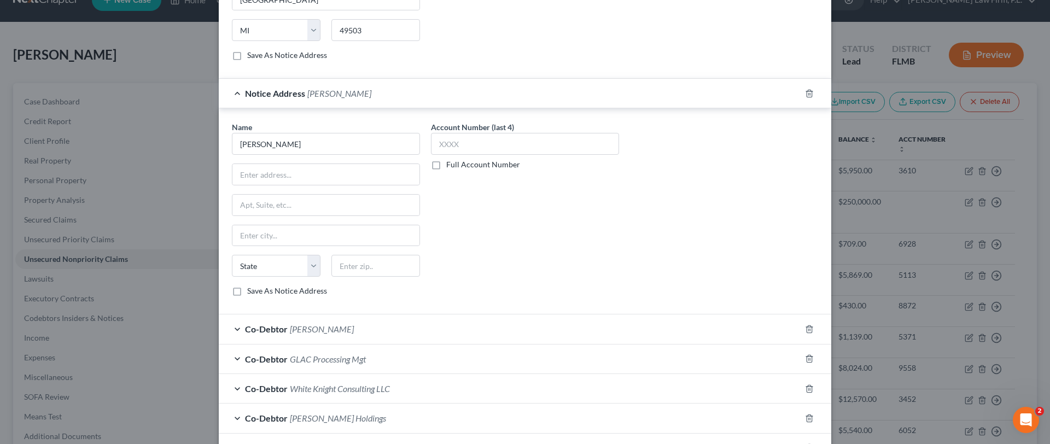
scroll to position [1667, 0]
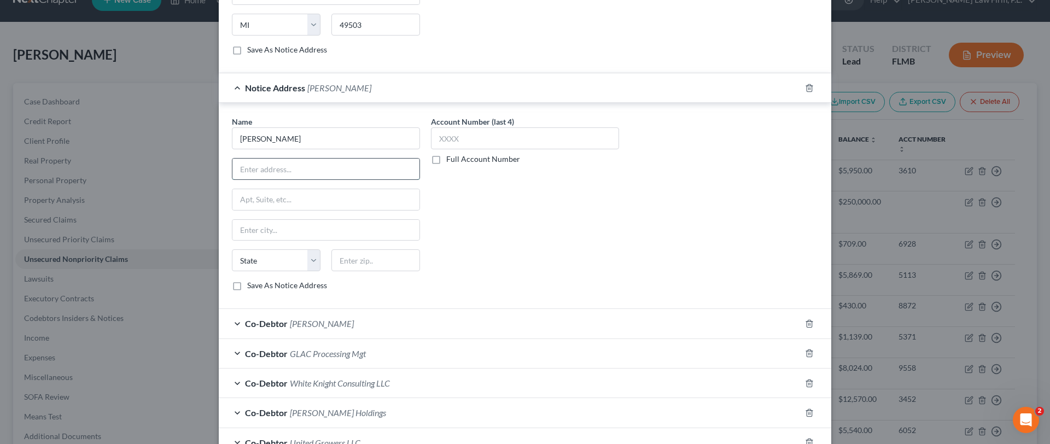
click at [330, 173] on input "text" at bounding box center [325, 169] width 187 height 21
paste input "c/o [PERSON_NAME], Esq."
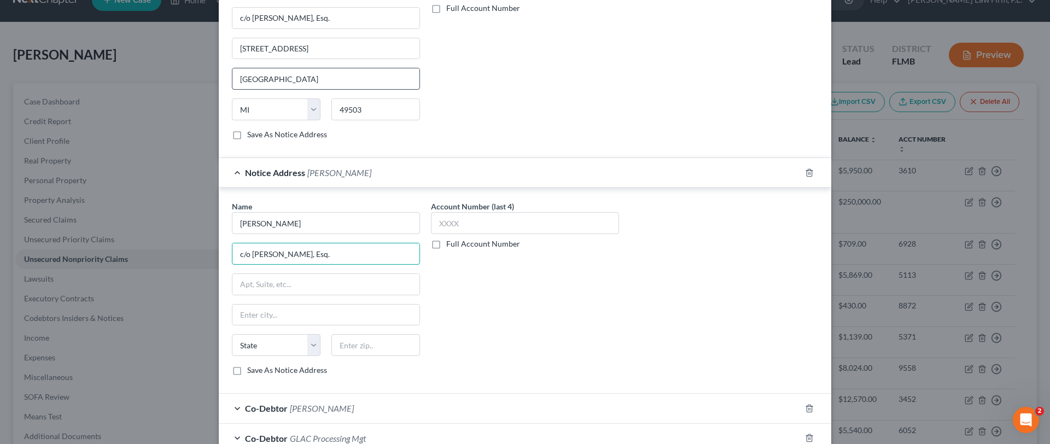
scroll to position [1580, 0]
type input "c/o [PERSON_NAME], Esq."
drag, startPoint x: 290, startPoint y: 40, endPoint x: 193, endPoint y: 30, distance: 97.4
click at [193, 30] on div "Edit Unsecured Nonpriority Claim × Creditor * Bele, LLC, et al. c/[PERSON_NAME]…" at bounding box center [525, 222] width 1050 height 444
click at [323, 290] on input "text" at bounding box center [325, 286] width 187 height 21
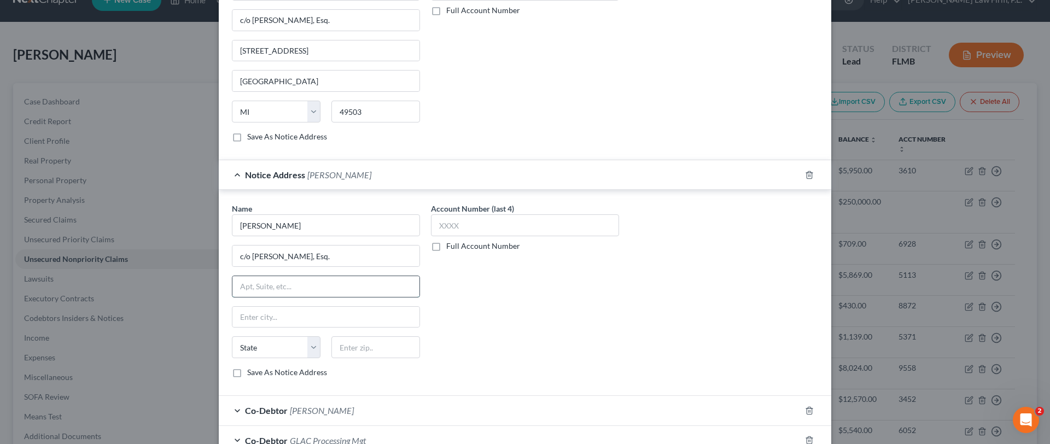
paste input "[STREET_ADDRESS]"
type input "[STREET_ADDRESS]"
click at [355, 349] on input "text" at bounding box center [375, 347] width 89 height 22
type input "49503"
type input "[GEOGRAPHIC_DATA]"
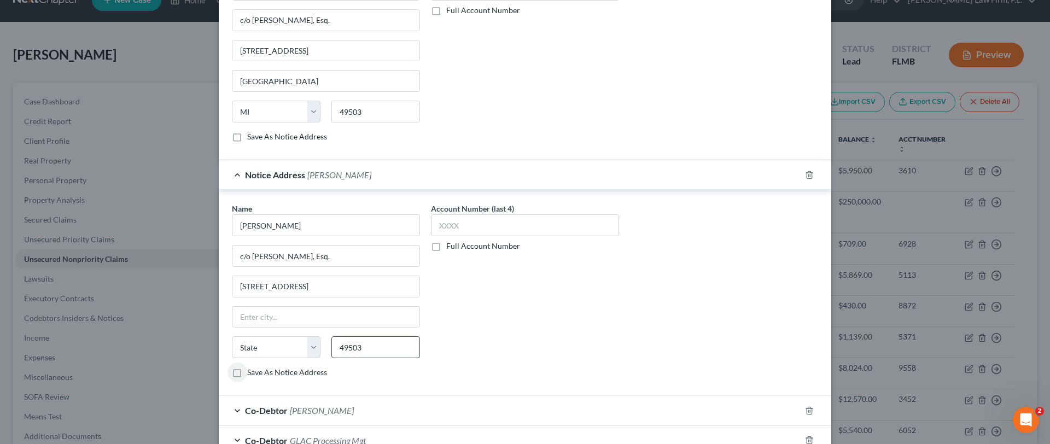
select select "23"
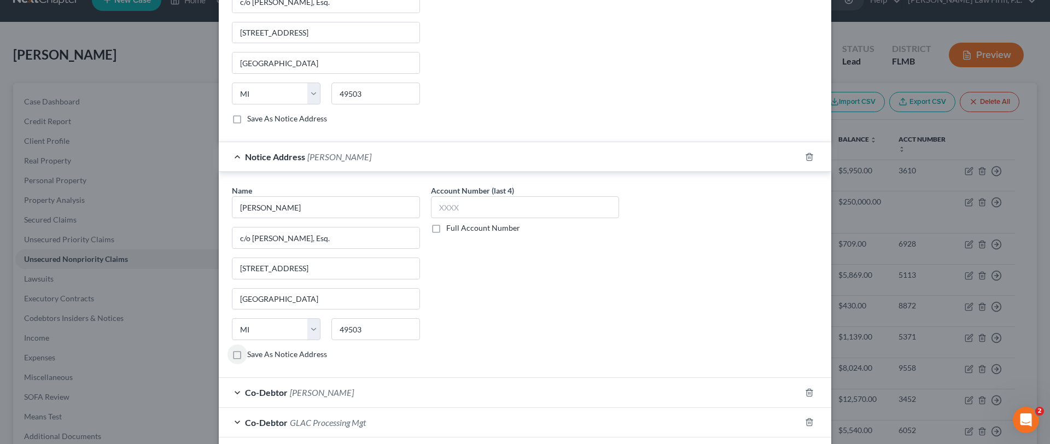
scroll to position [1920, 0]
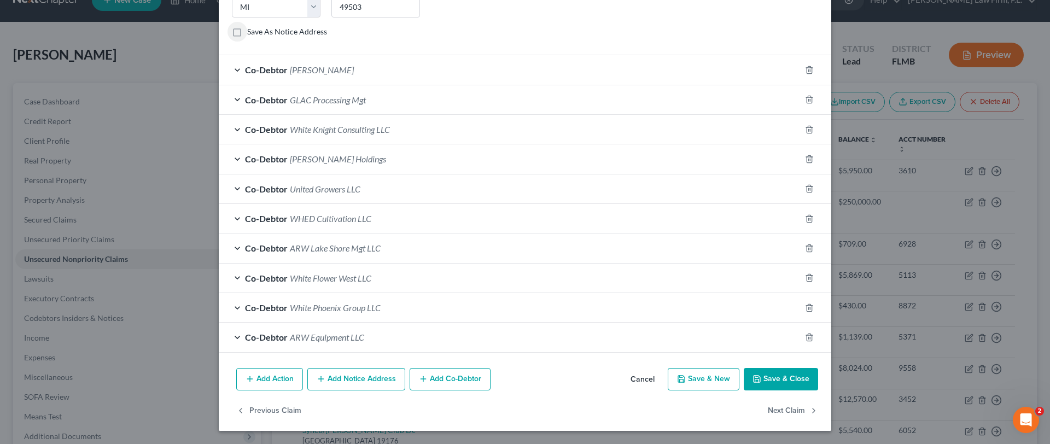
click at [370, 379] on button "Add Notice Address" at bounding box center [356, 379] width 98 height 23
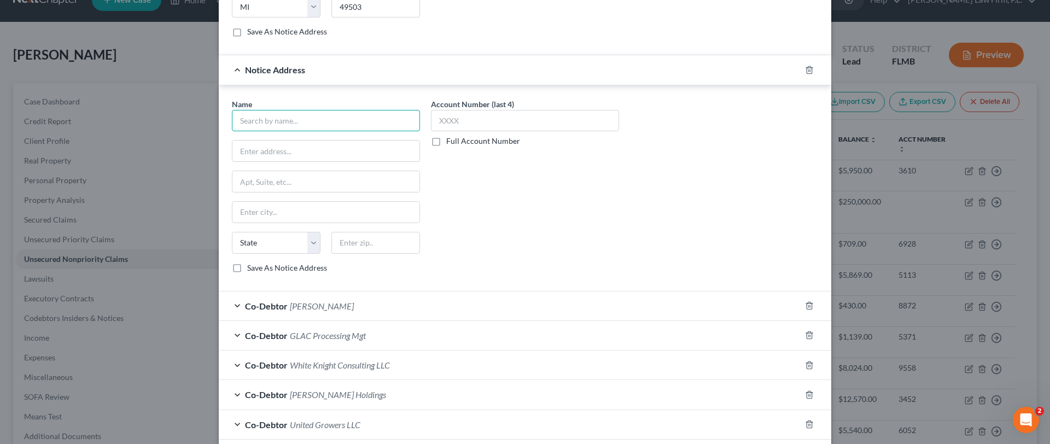
click at [306, 112] on input "text" at bounding box center [326, 121] width 188 height 22
type input "[PERSON_NAME]"
type input "[STREET_ADDRESS]"
type input "Suite 200"
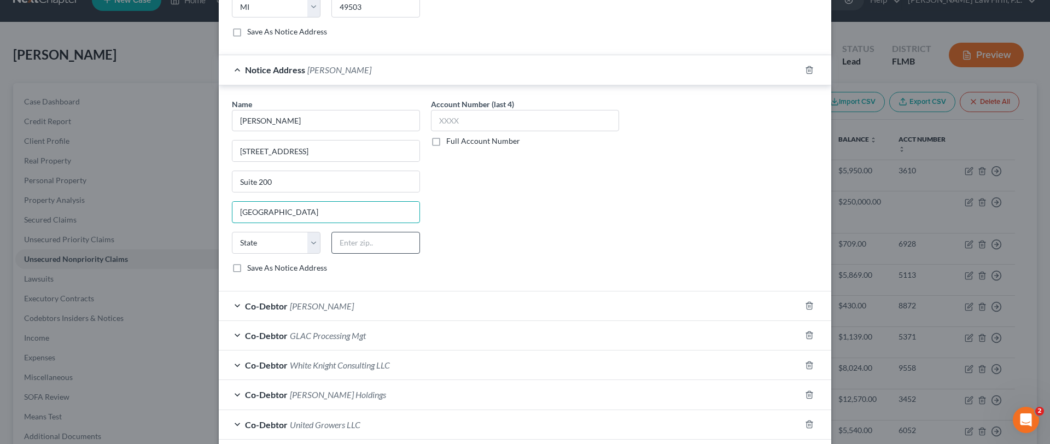
type input "[GEOGRAPHIC_DATA]"
click at [365, 247] on input "text" at bounding box center [375, 243] width 89 height 22
type input "48823"
select select "23"
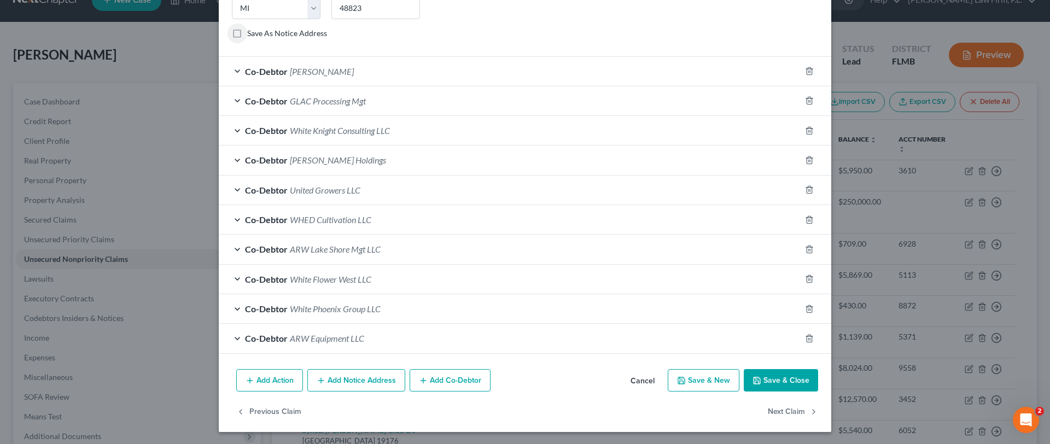
scroll to position [2156, 0]
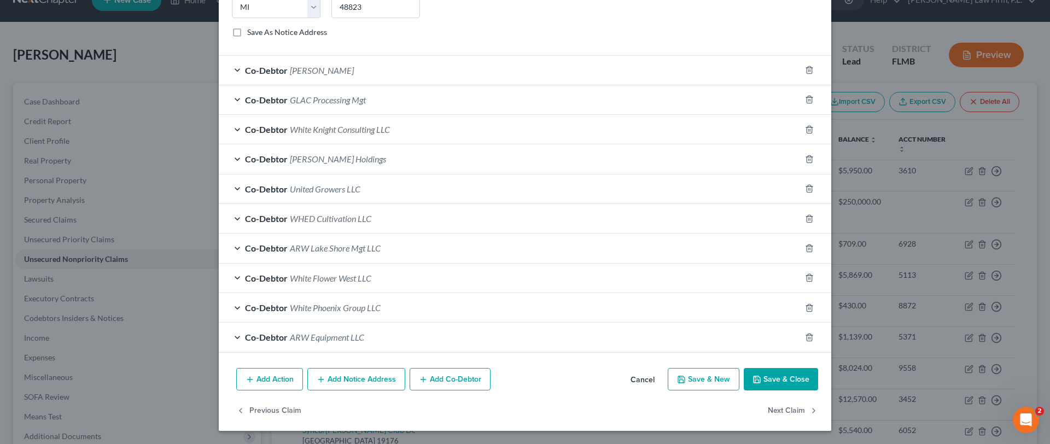
click at [362, 383] on button "Add Notice Address" at bounding box center [356, 379] width 98 height 23
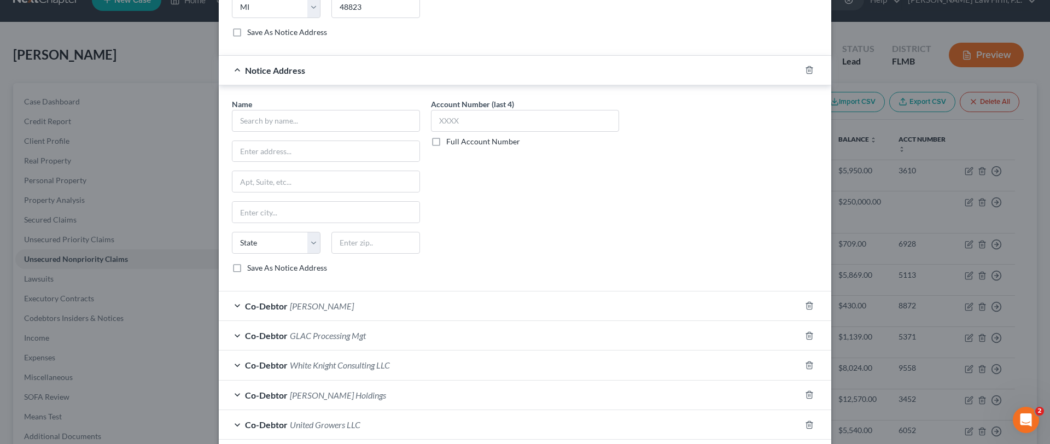
click at [286, 132] on div "Name * State [US_STATE] AK AR AZ CA CO CT DE DC [GEOGRAPHIC_DATA] [GEOGRAPHIC_D…" at bounding box center [326, 185] width 188 height 175
click at [289, 125] on input "text" at bounding box center [326, 121] width 188 height 22
type input "[PERSON_NAME], Esq."
type input "[STREET_ADDRESS]"
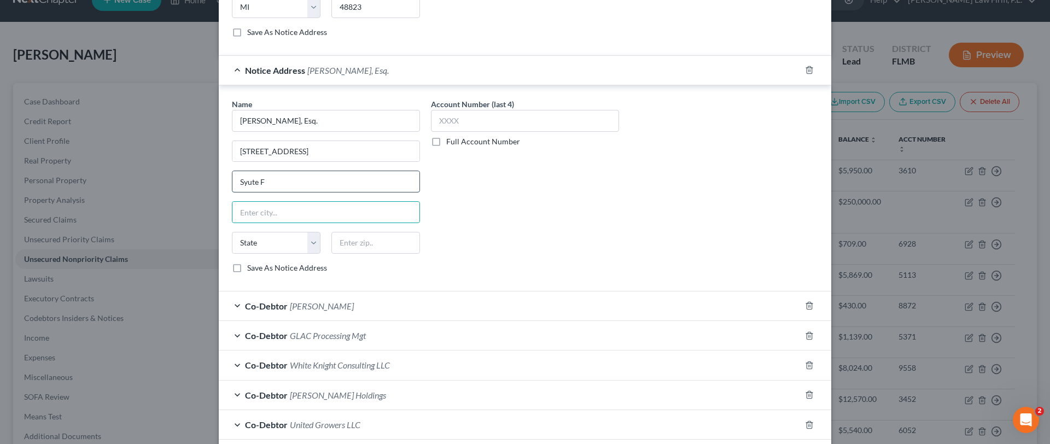
click at [249, 181] on input "Syute F" at bounding box center [325, 181] width 187 height 21
type input "Suite F"
click at [384, 246] on input "text" at bounding box center [375, 243] width 89 height 22
type input "48823"
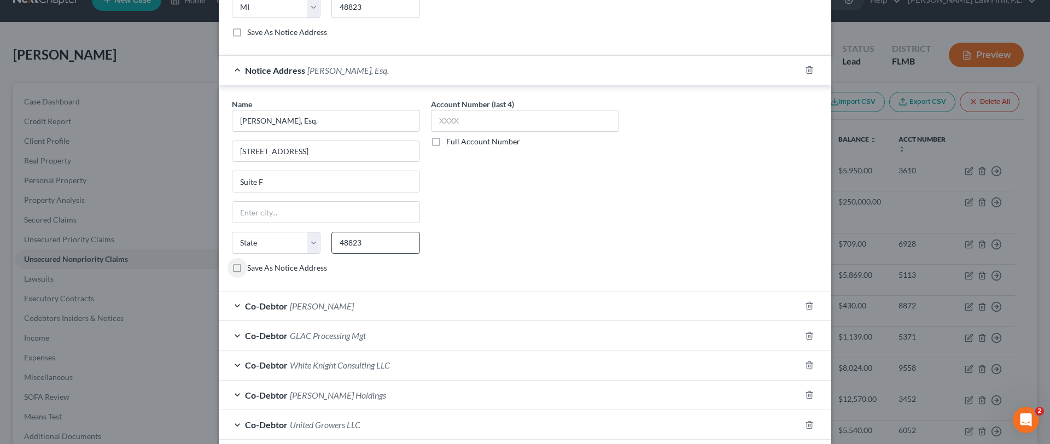
type input "[GEOGRAPHIC_DATA]"
select select "23"
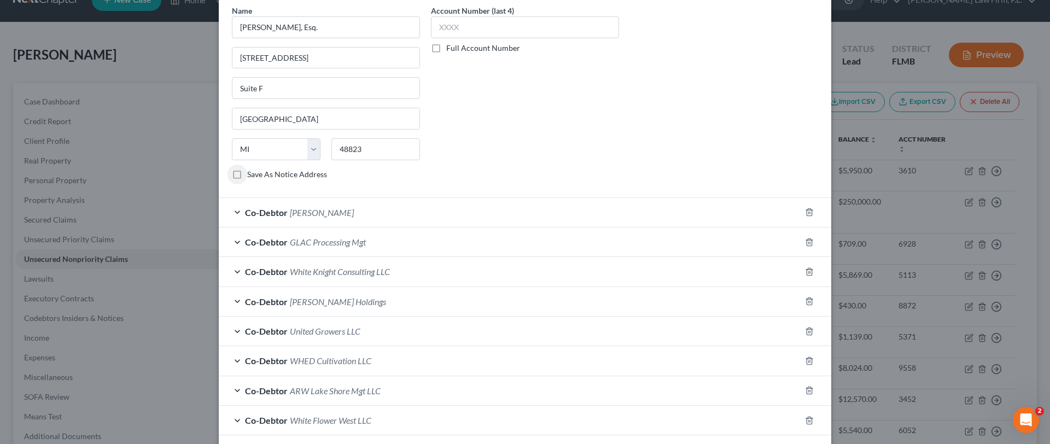
scroll to position [2392, 0]
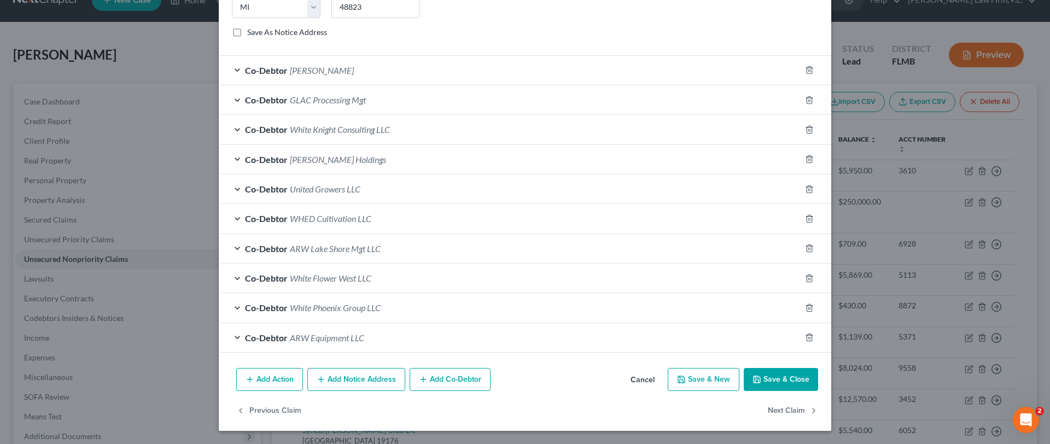
click at [365, 384] on button "Add Notice Address" at bounding box center [356, 379] width 98 height 23
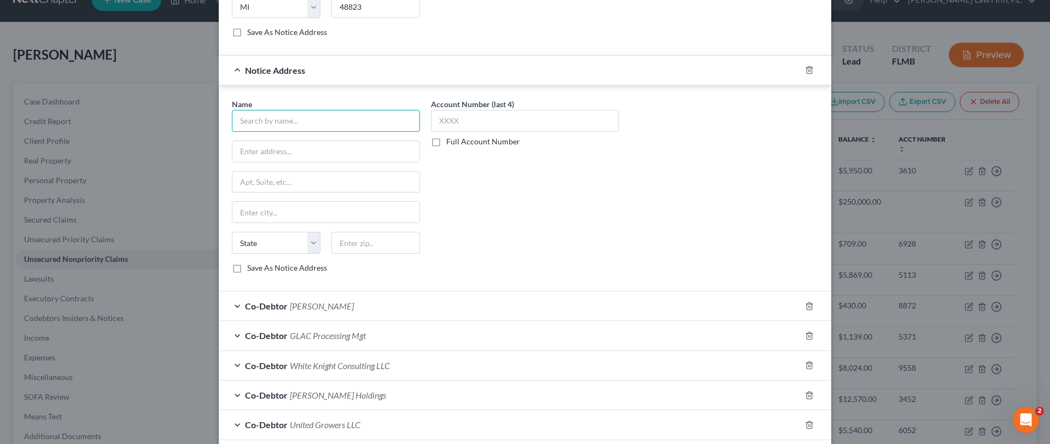
click at [301, 126] on input "text" at bounding box center [326, 121] width 188 height 22
type input "[PERSON_NAME], Esq."
type input "[STREET_ADDRESS]"
click at [349, 258] on div "State [US_STATE] AK AR AZ CA CO CT DE DC [GEOGRAPHIC_DATA] [GEOGRAPHIC_DATA] GU…" at bounding box center [325, 247] width 199 height 31
click at [359, 251] on input "text" at bounding box center [375, 243] width 89 height 22
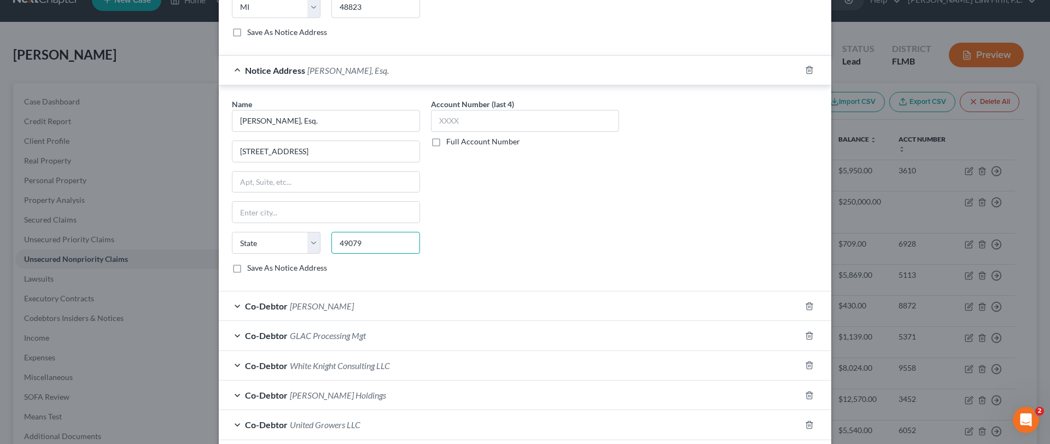
type input "49079"
type input "Paw Paw"
select select "23"
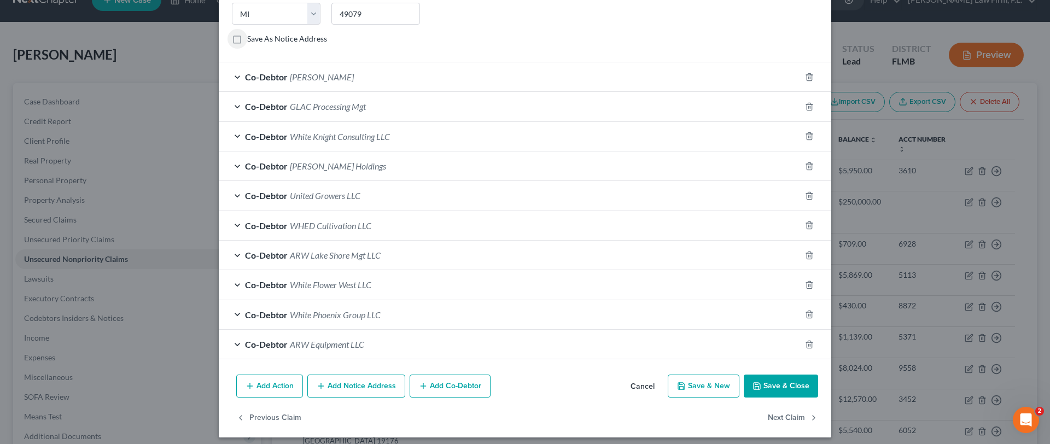
scroll to position [2627, 0]
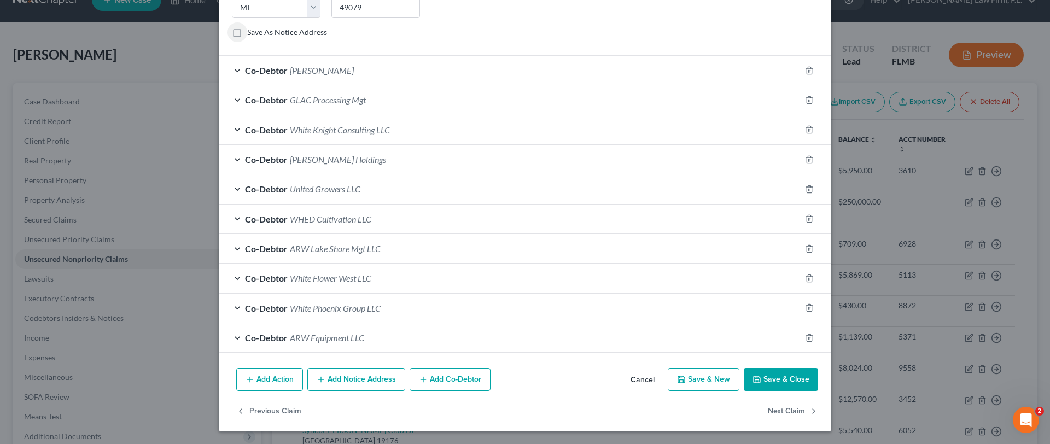
click at [358, 370] on button "Add Notice Address" at bounding box center [356, 379] width 98 height 23
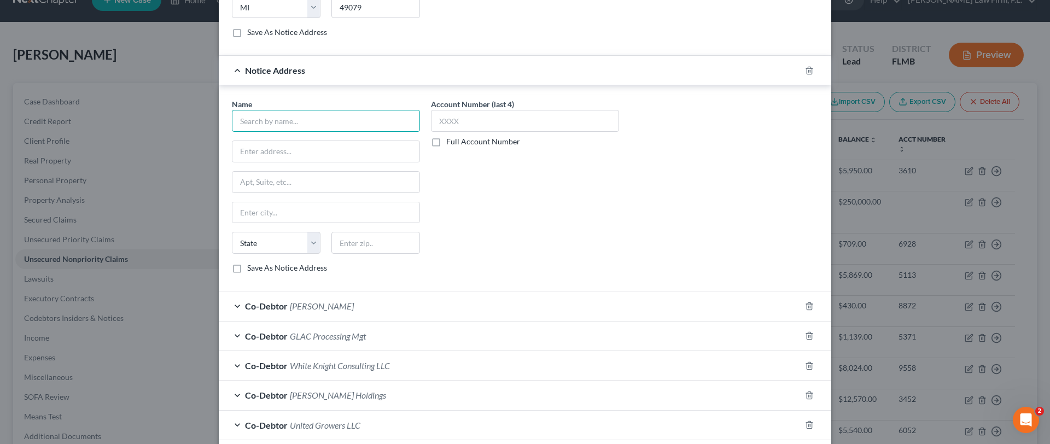
click at [289, 122] on input "text" at bounding box center [326, 121] width 188 height 22
type input "R. [PERSON_NAME], Esq."
type input "[STREET_ADDRESS][PERSON_NAME]"
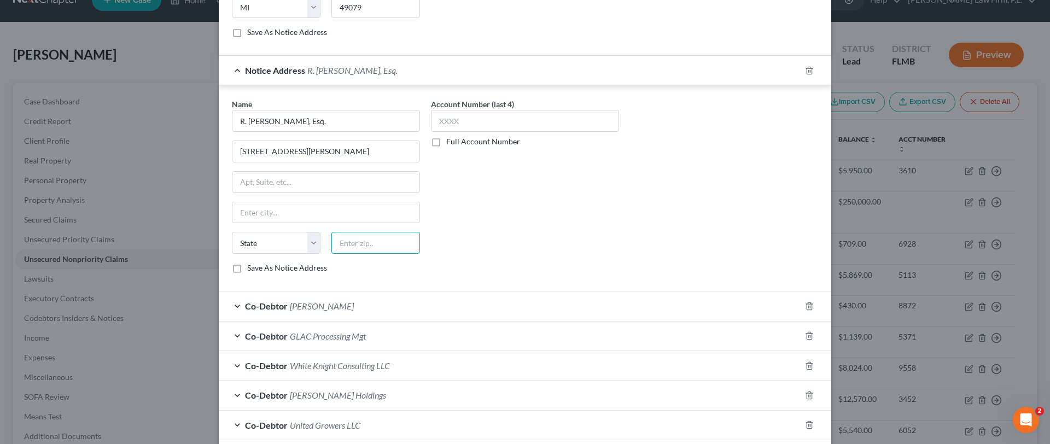
click at [354, 245] on input "text" at bounding box center [375, 243] width 89 height 22
type input "49007"
click at [520, 224] on div "Account Number (last 4) Full Account Number" at bounding box center [524, 190] width 199 height 184
type input "Kalamazoo"
select select "23"
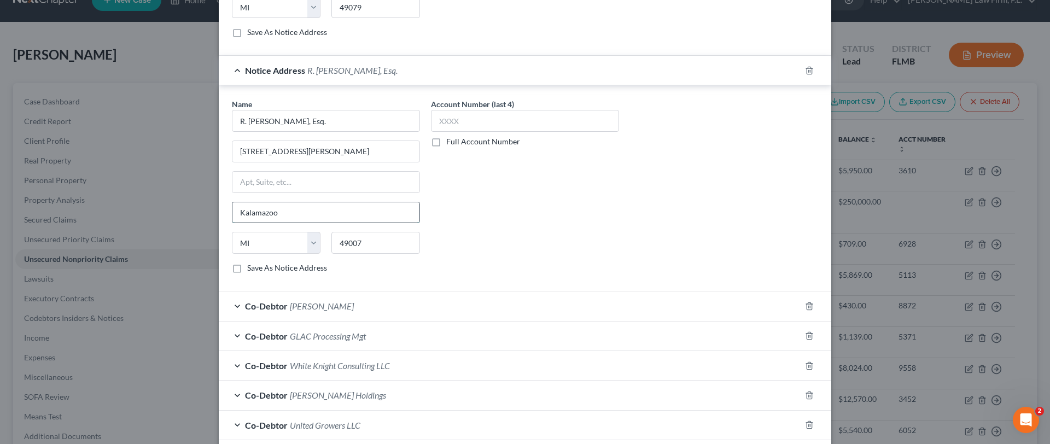
click at [313, 211] on input "Kalamazoo" at bounding box center [325, 212] width 187 height 21
click at [480, 232] on div "Account Number (last 4) Full Account Number" at bounding box center [524, 190] width 199 height 184
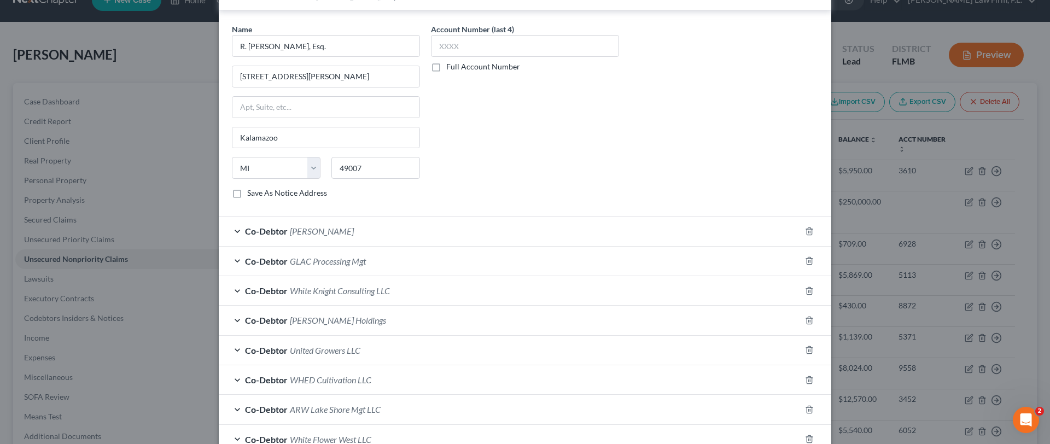
scroll to position [2864, 0]
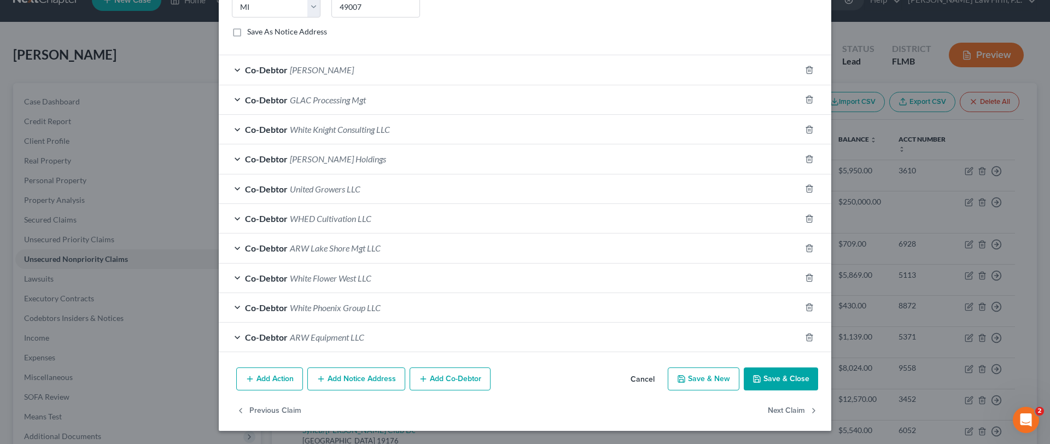
click at [357, 378] on button "Add Notice Address" at bounding box center [356, 378] width 98 height 23
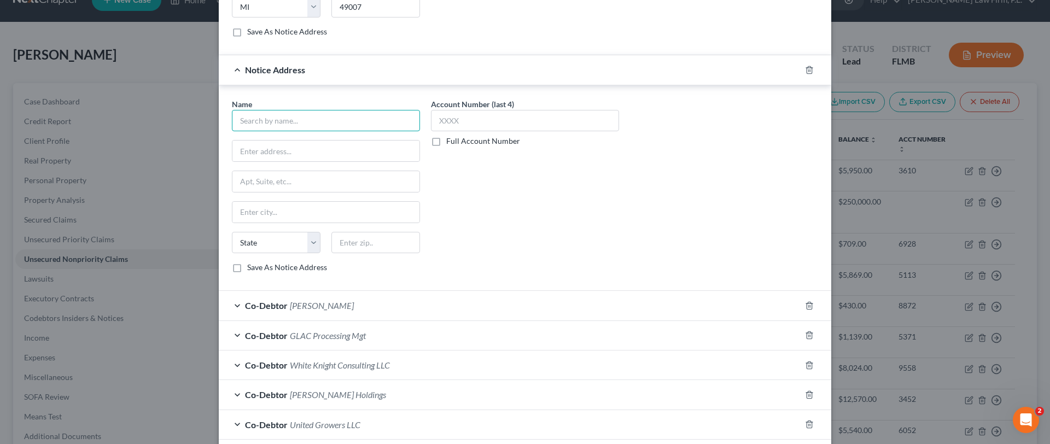
click at [328, 122] on input "text" at bounding box center [326, 121] width 188 height 22
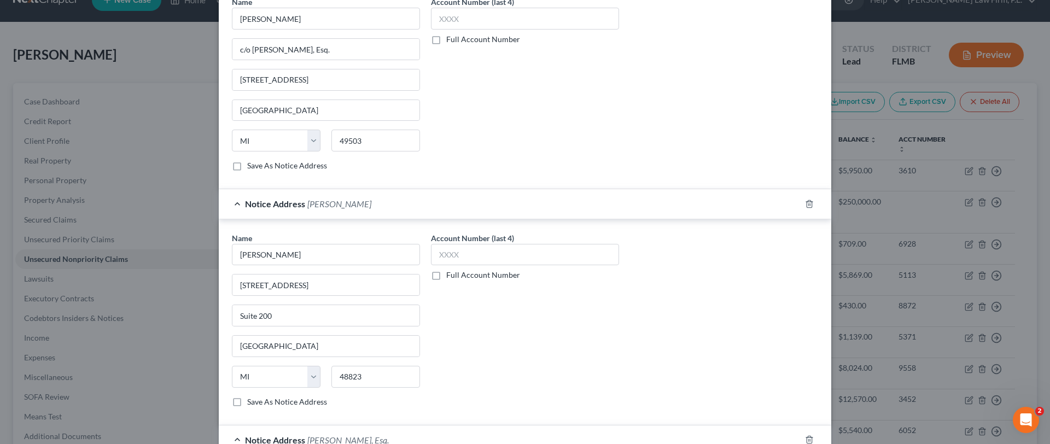
scroll to position [1659, 0]
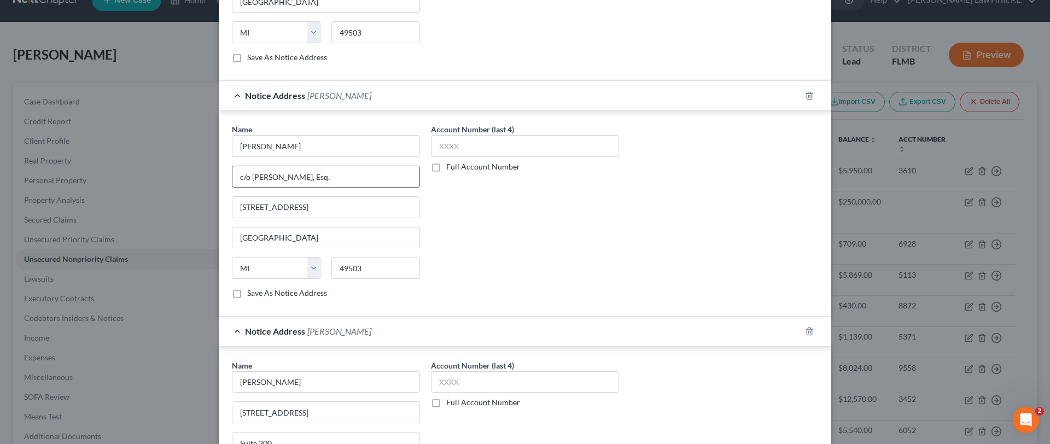
type input "Otters Kelp LLC"
drag, startPoint x: 344, startPoint y: 182, endPoint x: 201, endPoint y: 172, distance: 144.2
click at [201, 173] on div "Edit Unsecured Nonpriority Claim × Creditor * Bele, LLC, et al. c/[PERSON_NAME]…" at bounding box center [525, 222] width 1050 height 444
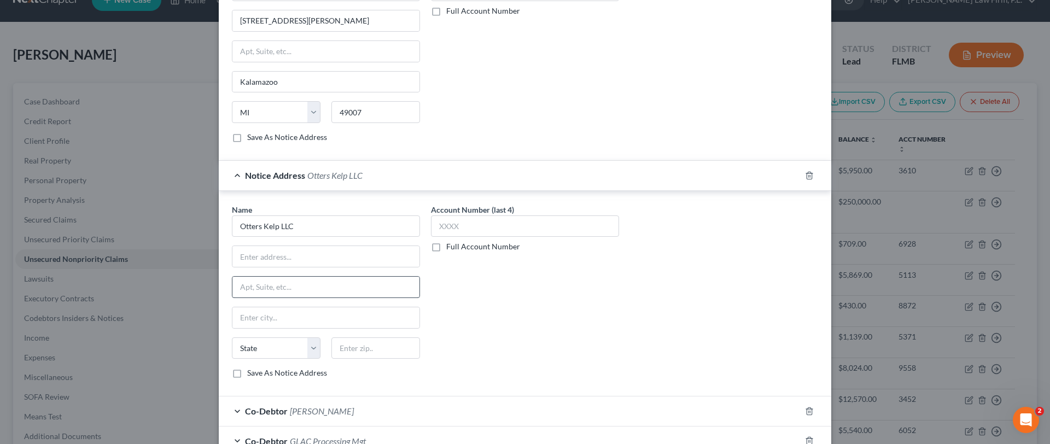
scroll to position [2772, 0]
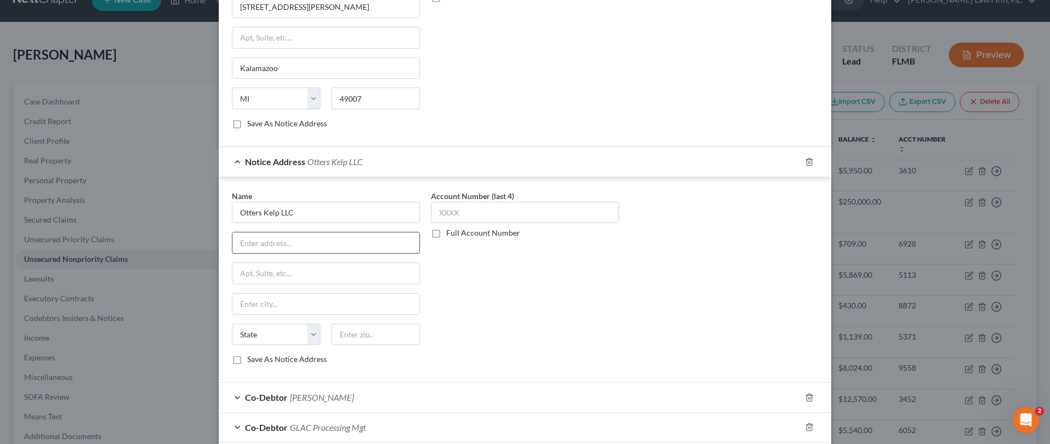
click at [294, 237] on input "text" at bounding box center [325, 242] width 187 height 21
paste input "c/o [PERSON_NAME], Esq."
type input "c/o [PERSON_NAME], Esq."
click at [291, 268] on input "text" at bounding box center [325, 273] width 187 height 21
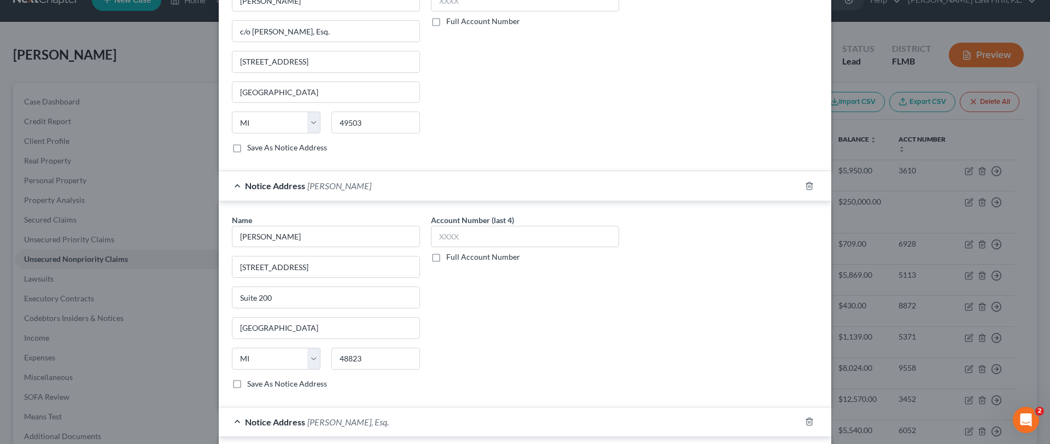
scroll to position [1668, 0]
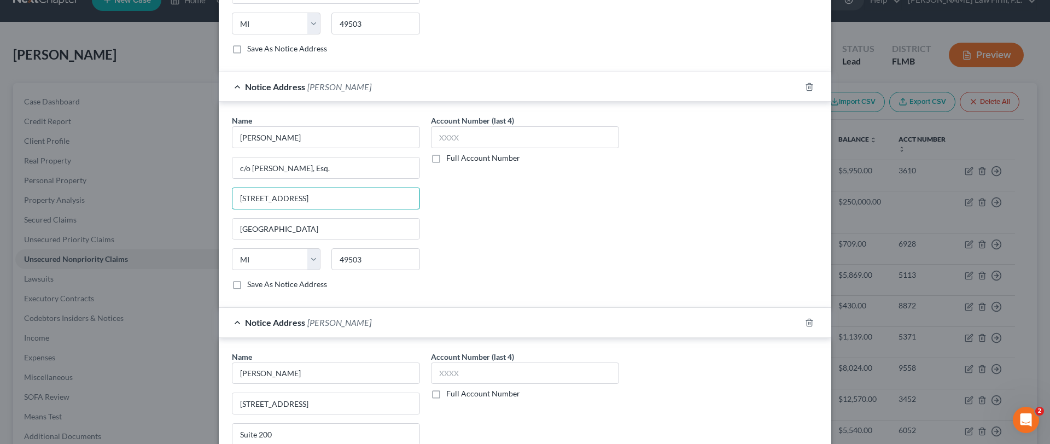
drag, startPoint x: 369, startPoint y: 203, endPoint x: 221, endPoint y: 201, distance: 147.7
click at [226, 202] on div "Name * [PERSON_NAME] c/o [PERSON_NAME], Esq. [STREET_ADDRESS][GEOGRAPHIC_DATA] …" at bounding box center [325, 207] width 199 height 184
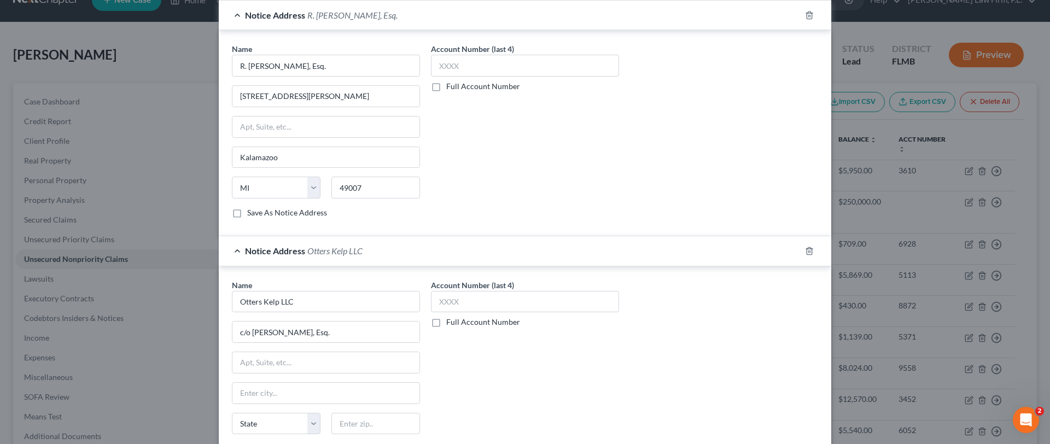
scroll to position [2700, 0]
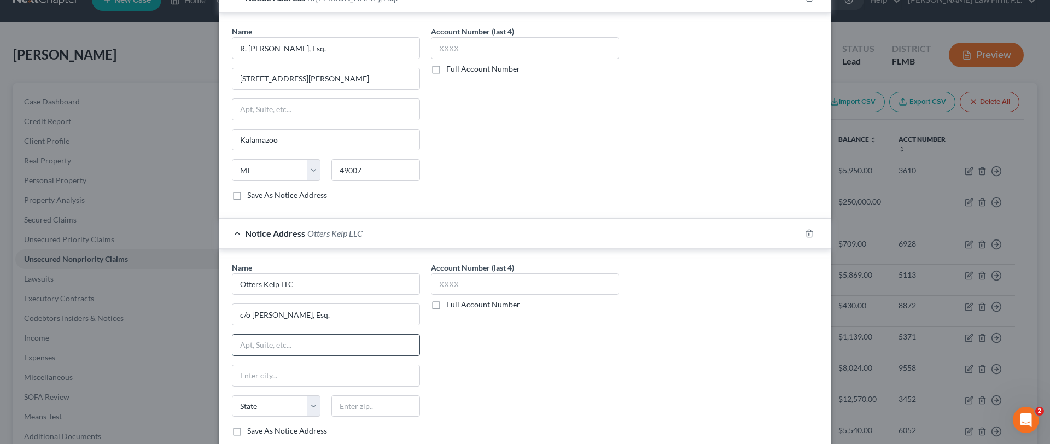
click at [292, 343] on input "text" at bounding box center [325, 345] width 187 height 21
paste input "[STREET_ADDRESS]"
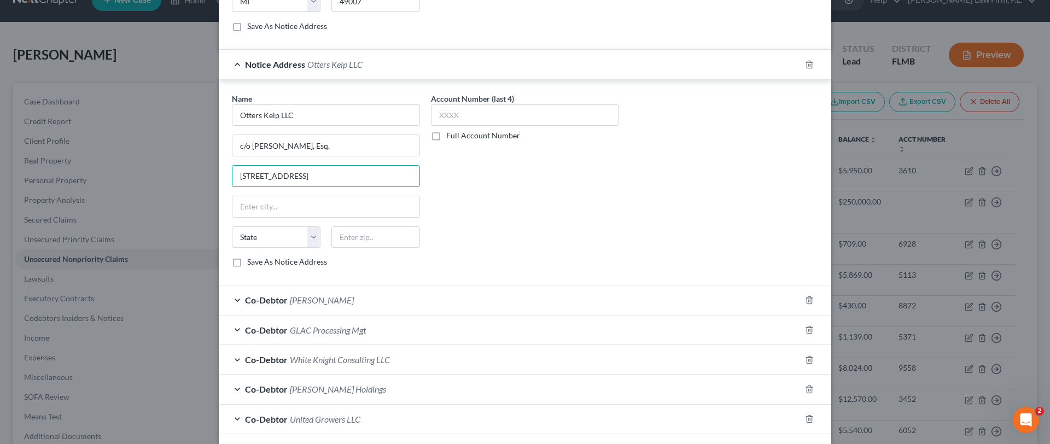
scroll to position [2906, 0]
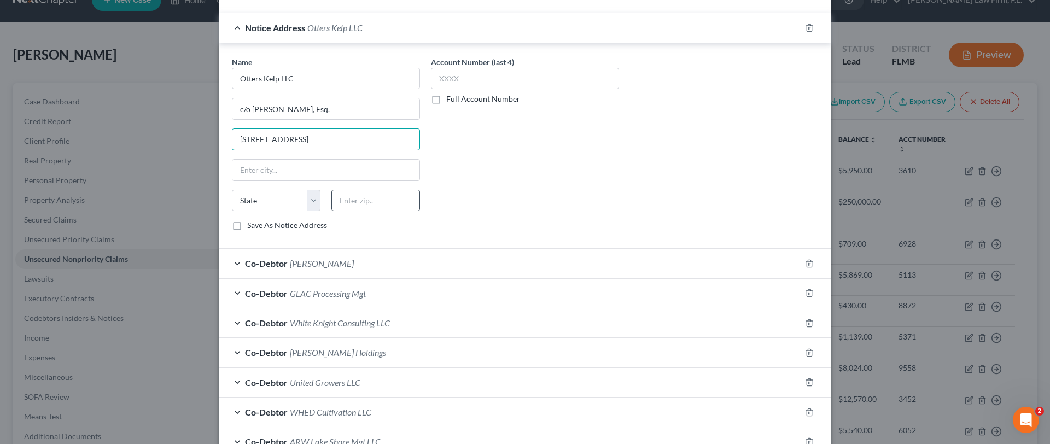
type input "[STREET_ADDRESS]"
click at [353, 200] on input "text" at bounding box center [375, 201] width 89 height 22
type input "49503"
type input "[GEOGRAPHIC_DATA]"
select select "23"
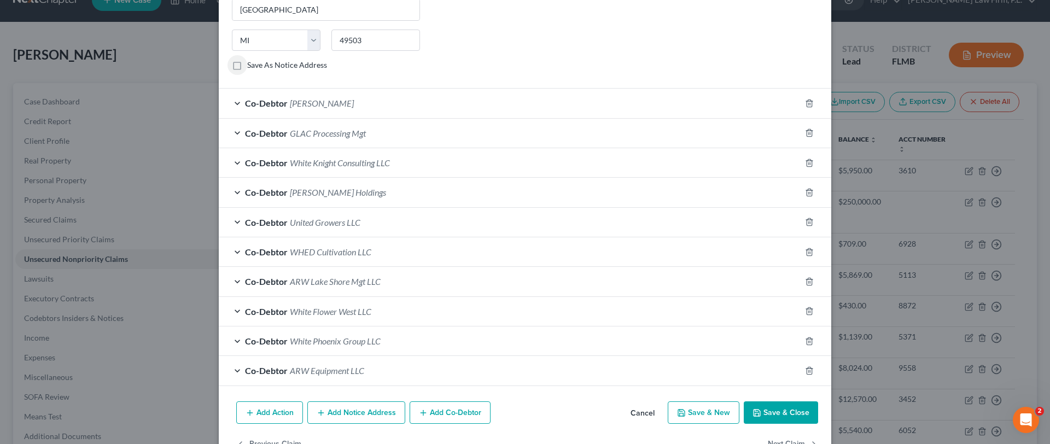
scroll to position [3099, 0]
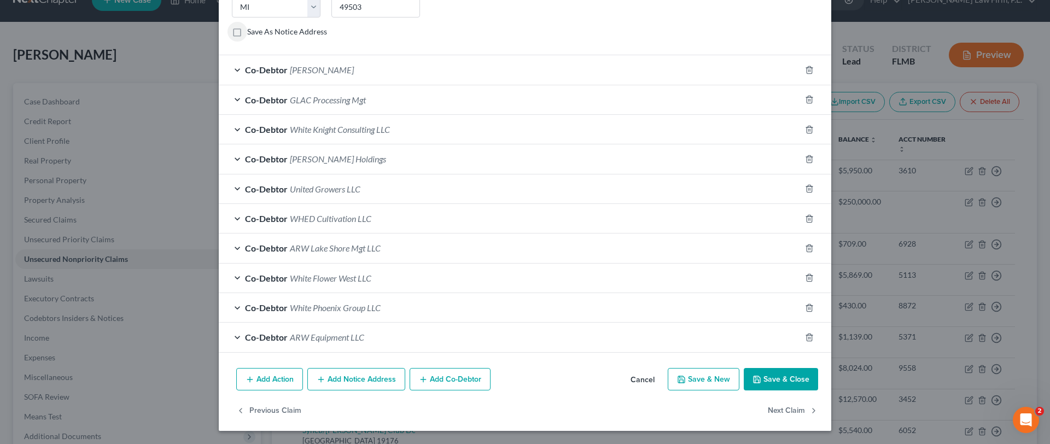
click at [354, 382] on button "Add Notice Address" at bounding box center [356, 379] width 98 height 23
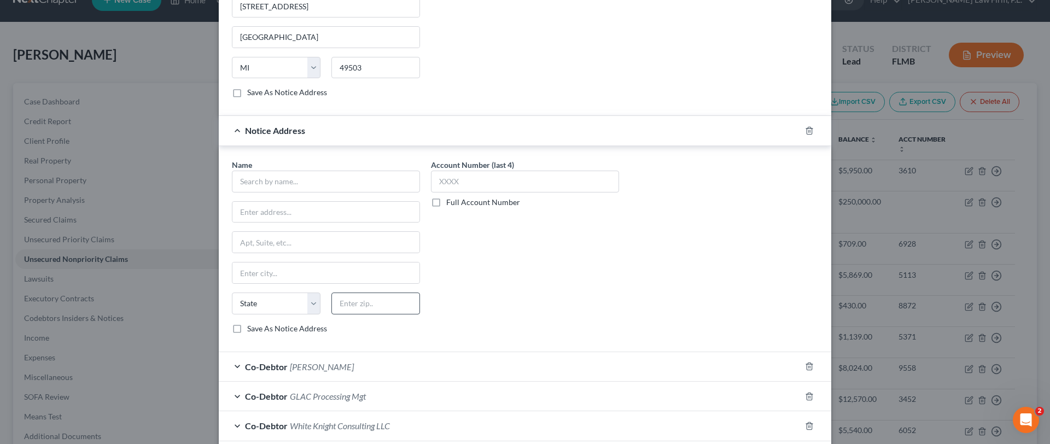
scroll to position [3024, 0]
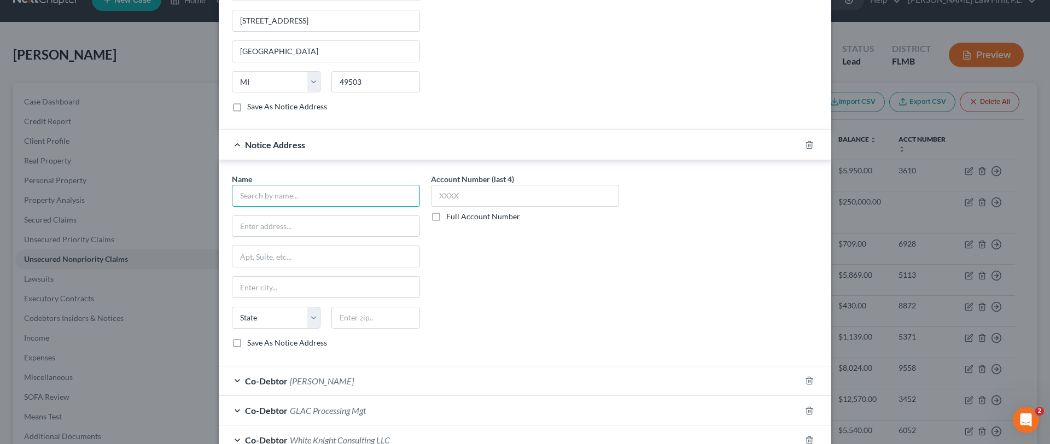
click at [303, 202] on input "text" at bounding box center [326, 196] width 188 height 22
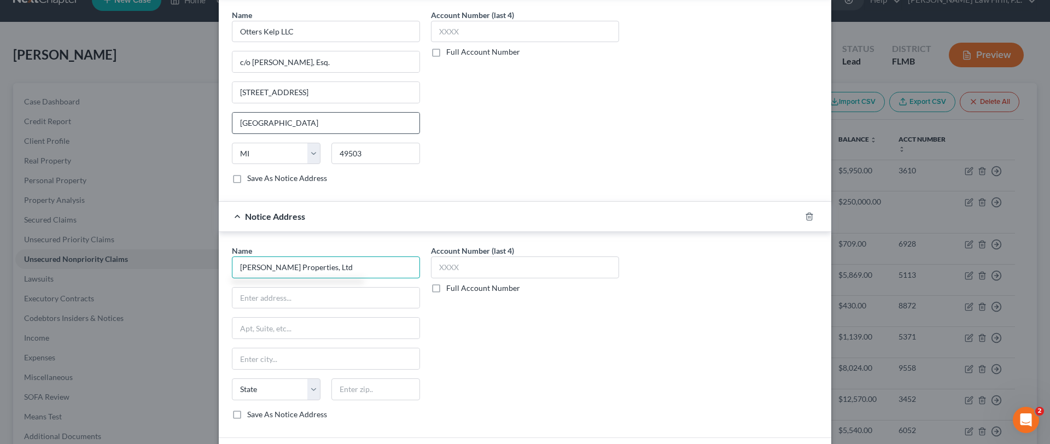
scroll to position [2940, 0]
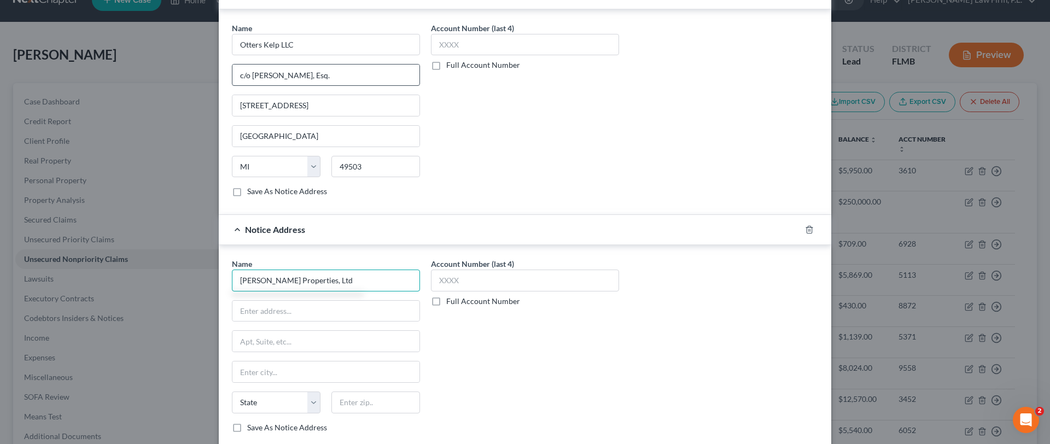
type input "[PERSON_NAME] Properties, Ltd"
drag, startPoint x: 340, startPoint y: 81, endPoint x: 182, endPoint y: 70, distance: 158.4
click at [182, 70] on div "Edit Unsecured Nonpriority Claim × Creditor * Bele, LLC, et al. c/[PERSON_NAME]…" at bounding box center [525, 222] width 1050 height 444
click at [314, 313] on input "text" at bounding box center [325, 311] width 187 height 21
paste input "c/o [PERSON_NAME], Esq."
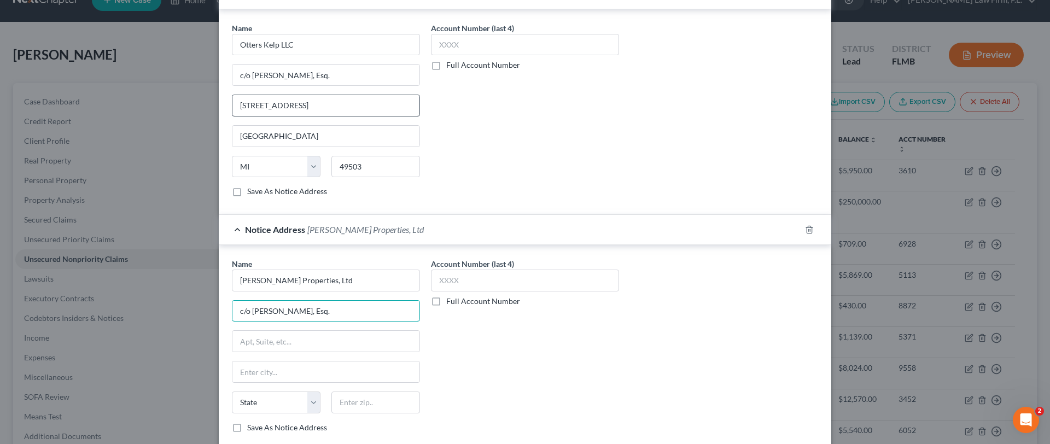
type input "c/o [PERSON_NAME], Esq."
drag, startPoint x: 354, startPoint y: 106, endPoint x: 212, endPoint y: 92, distance: 143.4
click at [212, 92] on div "Edit Unsecured Nonpriority Claim × Creditor * Bele, LLC, et al. c/[PERSON_NAME]…" at bounding box center [525, 222] width 1050 height 444
click at [327, 338] on input "text" at bounding box center [325, 341] width 187 height 21
paste input "[STREET_ADDRESS]"
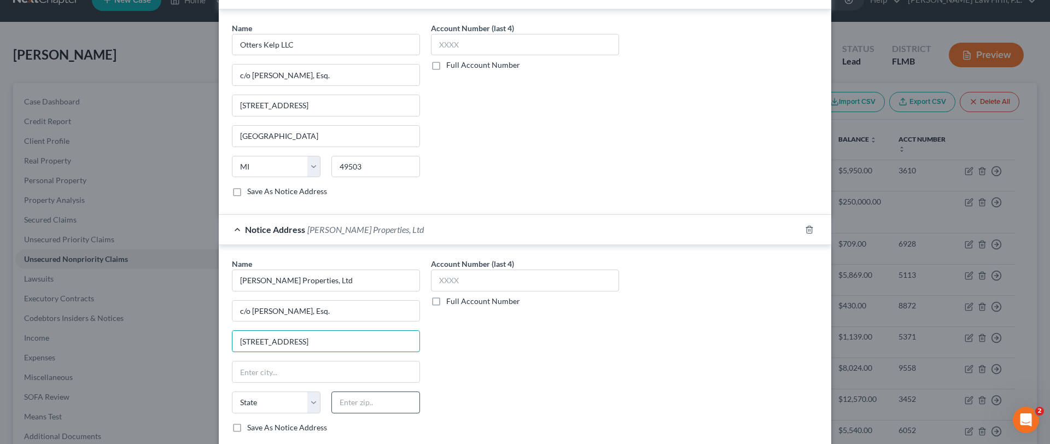
type input "[STREET_ADDRESS]"
click at [391, 407] on input "text" at bounding box center [375, 403] width 89 height 22
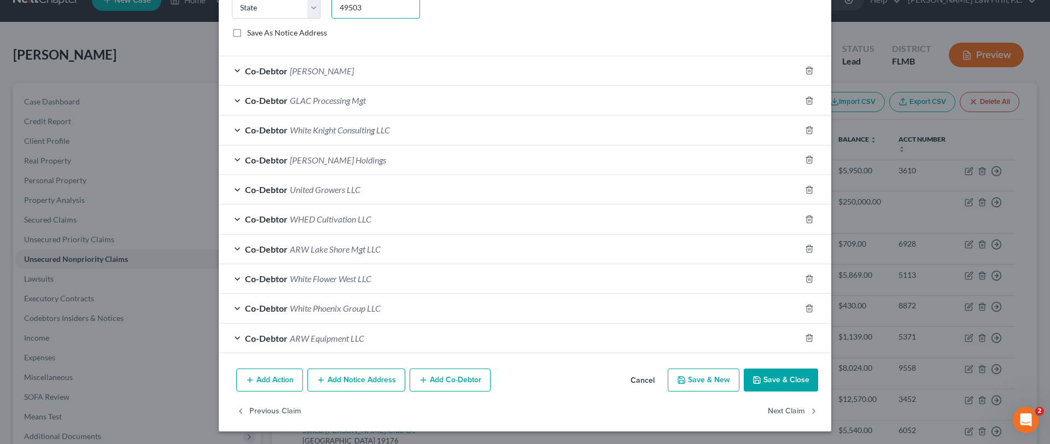
scroll to position [3335, 0]
type input "49503"
click at [336, 374] on button "Add Notice Address" at bounding box center [356, 379] width 98 height 23
type input "[GEOGRAPHIC_DATA]"
select select "23"
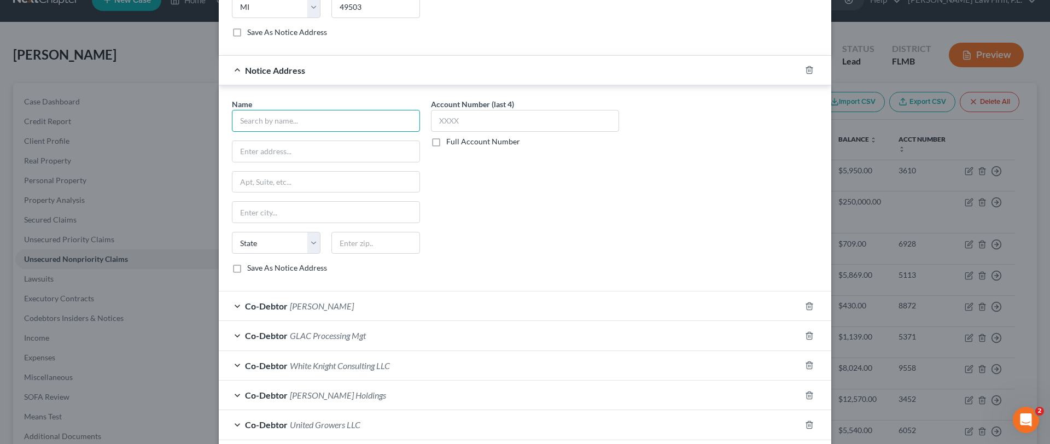
click at [311, 124] on input "text" at bounding box center [326, 121] width 188 height 22
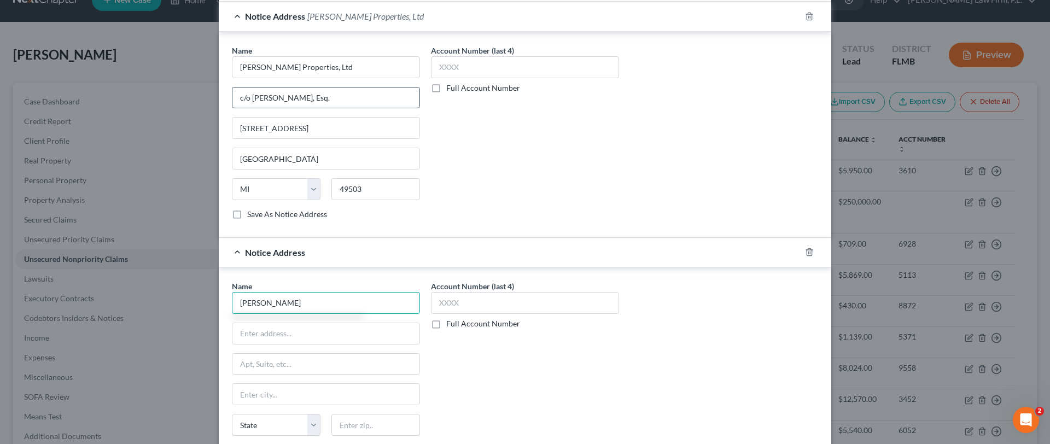
scroll to position [3152, 0]
type input "[PERSON_NAME]"
drag, startPoint x: 344, startPoint y: 103, endPoint x: 217, endPoint y: 92, distance: 127.9
click at [219, 92] on div "Name * [PERSON_NAME] Properties, Ltd c/o [PERSON_NAME], Esq. [STREET_ADDRESS][U…" at bounding box center [525, 135] width 612 height 206
click at [297, 337] on input "text" at bounding box center [325, 334] width 187 height 21
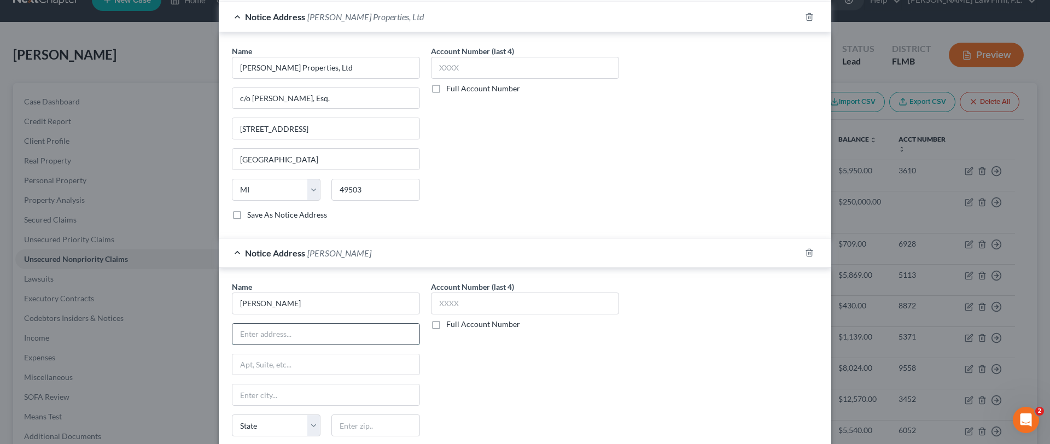
paste input "c/o [PERSON_NAME], Esq."
type input "c/o [PERSON_NAME], Esq."
drag, startPoint x: 339, startPoint y: 126, endPoint x: 204, endPoint y: 108, distance: 136.3
click at [204, 108] on div "Edit Unsecured Nonpriority Claim × Creditor * Bele, LLC, et al. c/[PERSON_NAME]…" at bounding box center [525, 222] width 1050 height 444
click at [307, 370] on input "text" at bounding box center [325, 364] width 187 height 21
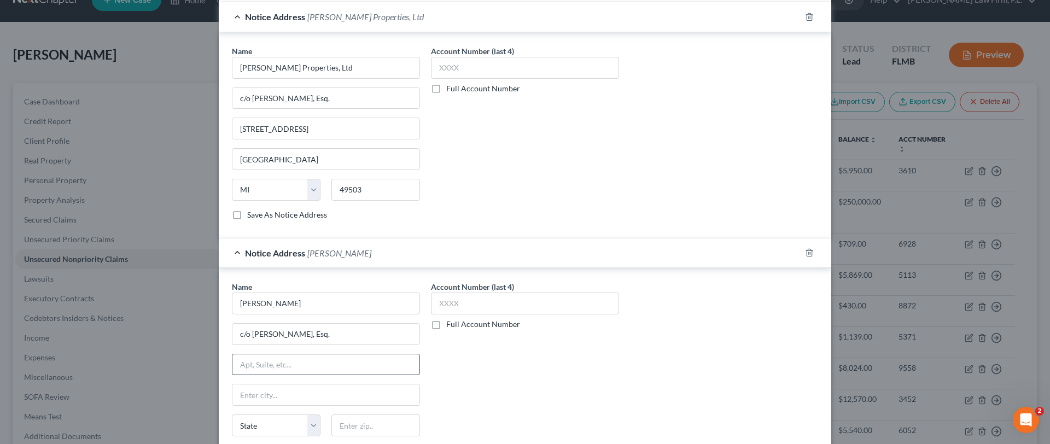
paste input "[STREET_ADDRESS]"
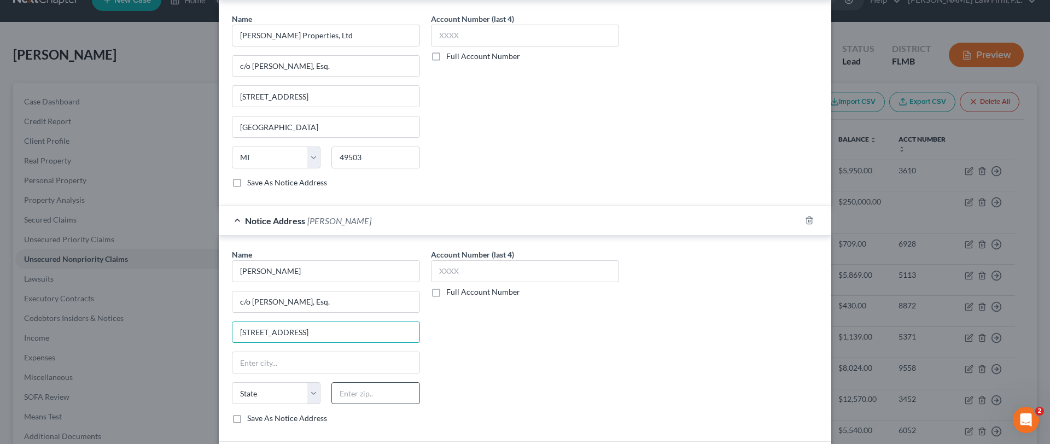
scroll to position [3189, 0]
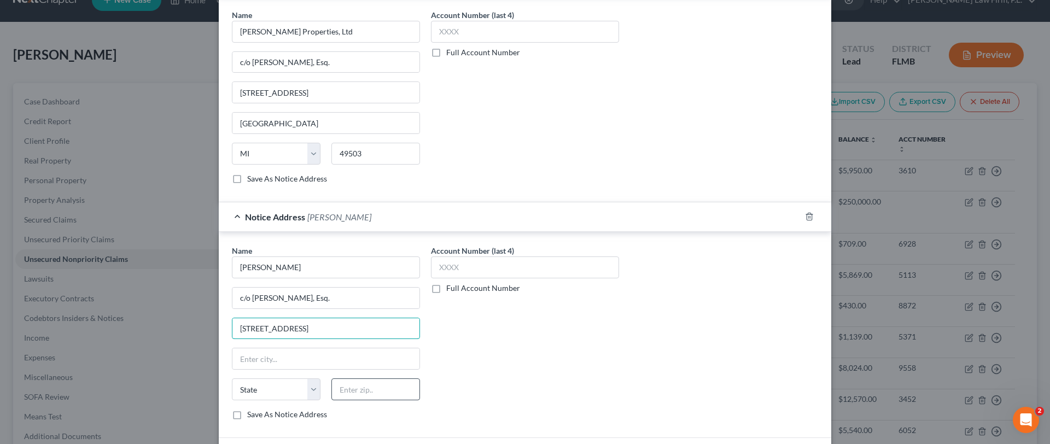
type input "[STREET_ADDRESS]"
click at [381, 392] on input "text" at bounding box center [375, 389] width 89 height 22
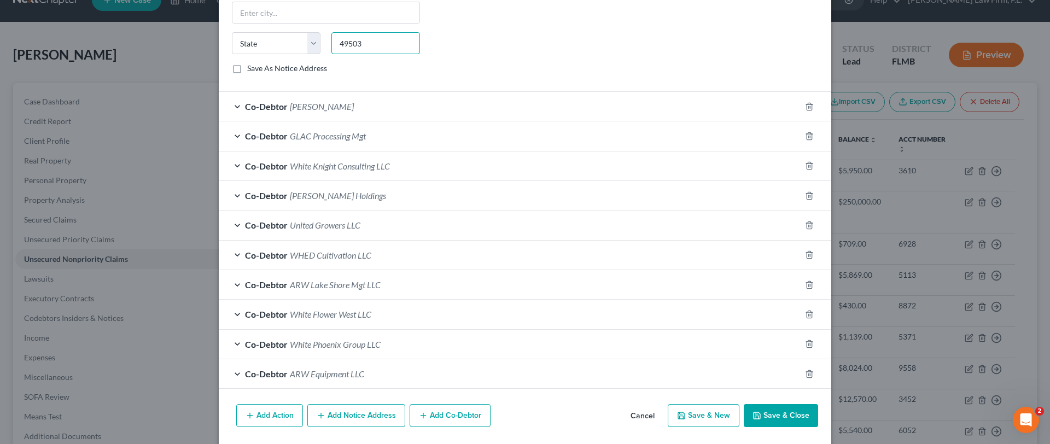
scroll to position [3571, 0]
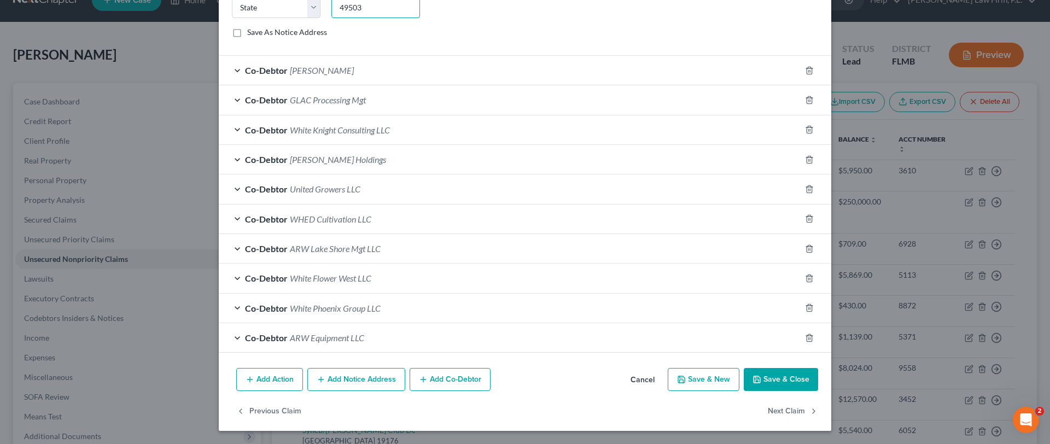
type input "49503"
click at [361, 376] on button "Add Notice Address" at bounding box center [356, 379] width 98 height 23
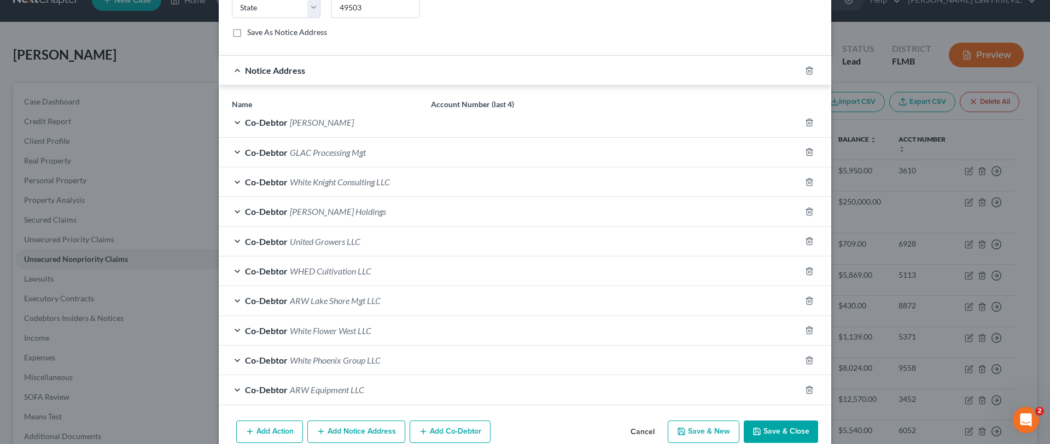
type input "[GEOGRAPHIC_DATA]"
select select "23"
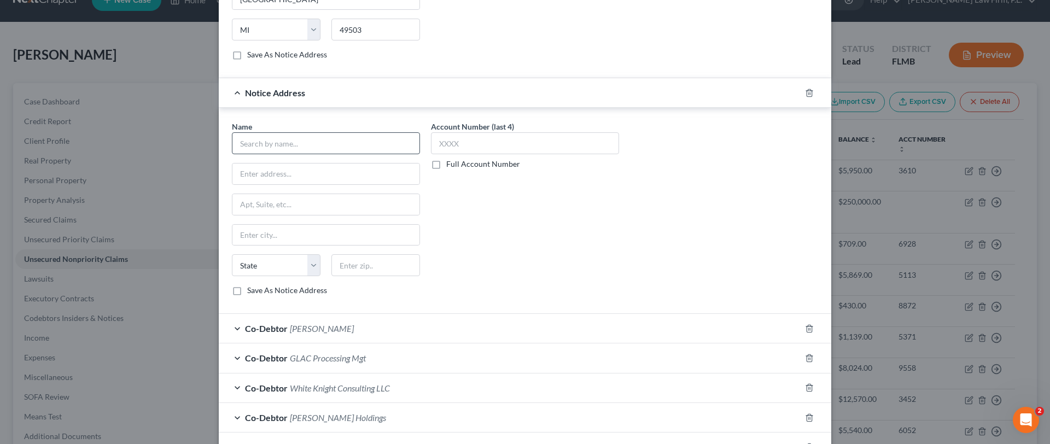
scroll to position [3547, 0]
click at [296, 132] on div "Name *" at bounding box center [326, 138] width 188 height 33
click at [294, 137] on input "text" at bounding box center [326, 145] width 188 height 22
click at [300, 202] on input "text" at bounding box center [325, 206] width 187 height 21
type input "Truck Stop LLC"
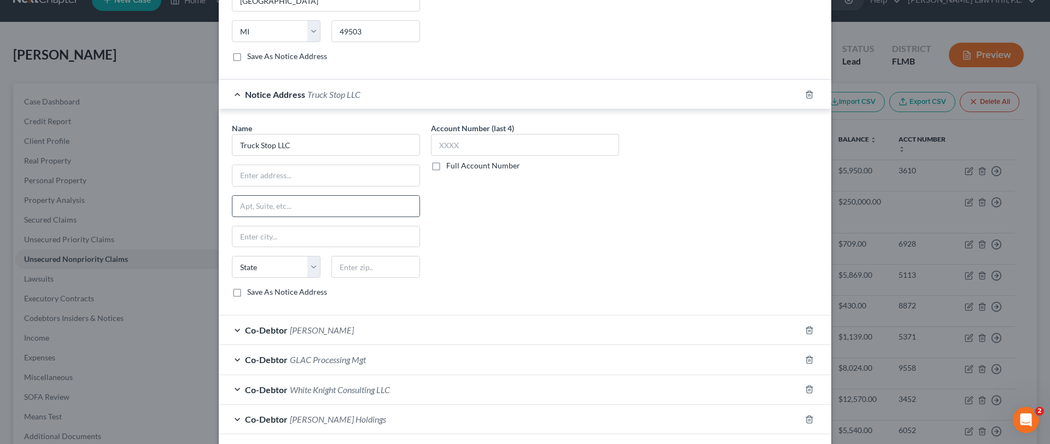
paste input "[STREET_ADDRESS]"
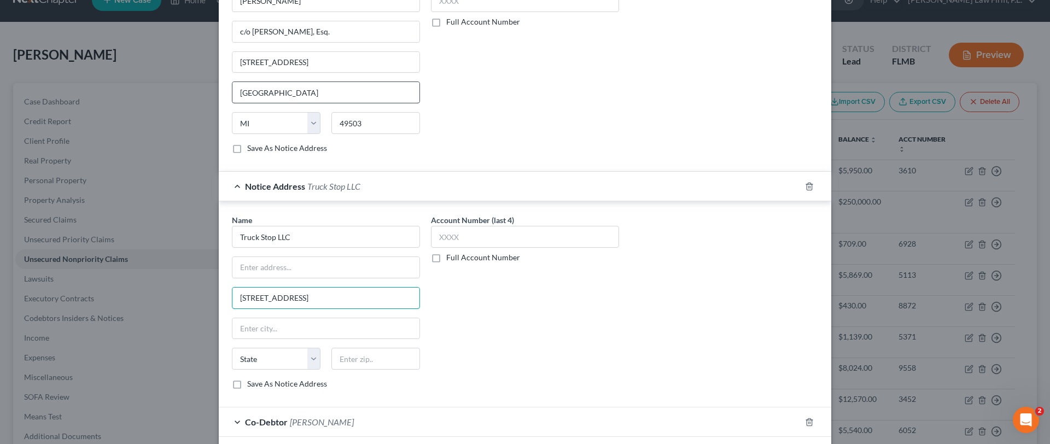
scroll to position [3452, 0]
type input "[STREET_ADDRESS]"
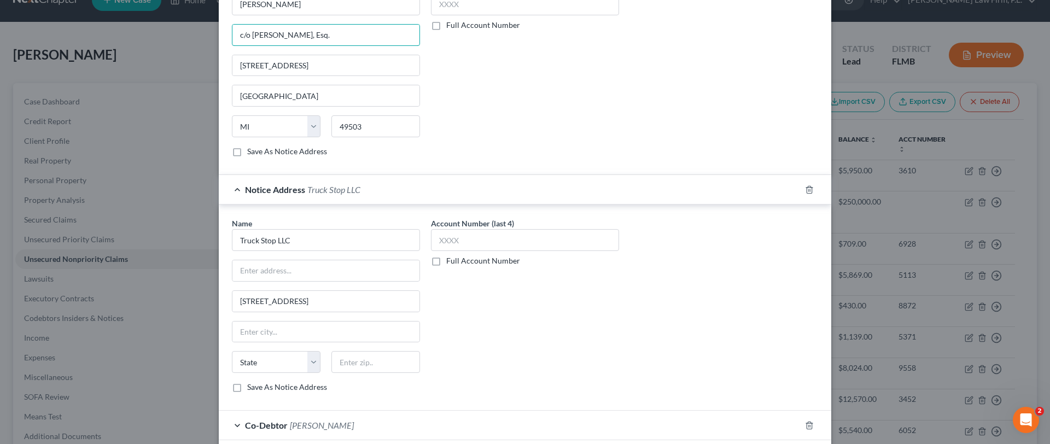
drag, startPoint x: 372, startPoint y: 37, endPoint x: 213, endPoint y: 30, distance: 159.8
click at [213, 30] on div "Edit Unsecured Nonpriority Claim × Creditor * Bele, LLC, et al. c/[PERSON_NAME]…" at bounding box center [525, 222] width 1050 height 444
click at [357, 266] on input "text" at bounding box center [325, 270] width 187 height 21
paste input "c/o [PERSON_NAME], Esq."
type input "c/o [PERSON_NAME], Esq."
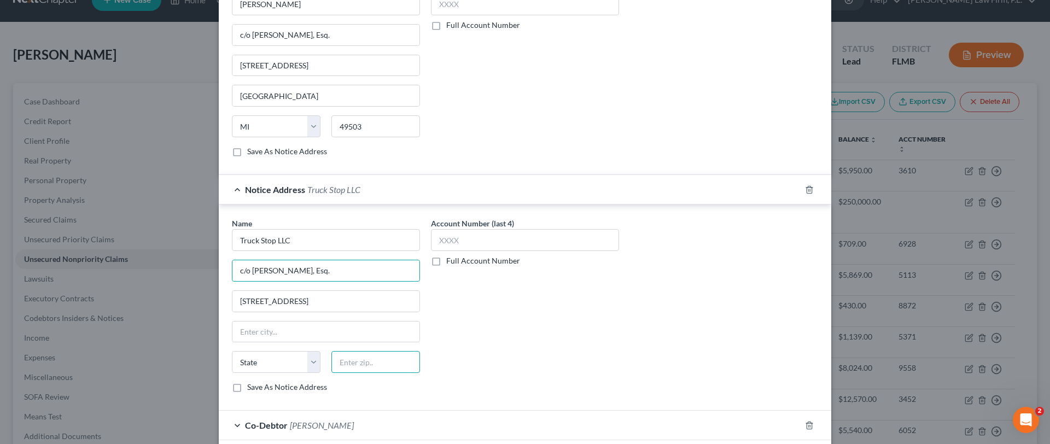
click at [379, 366] on input "text" at bounding box center [375, 362] width 89 height 22
type input "49503"
type input "[GEOGRAPHIC_DATA]"
select select "23"
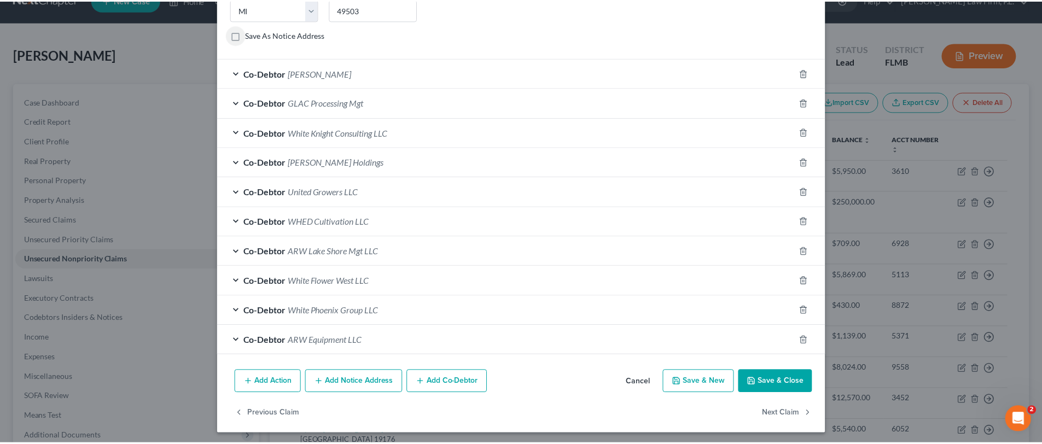
scroll to position [3807, 0]
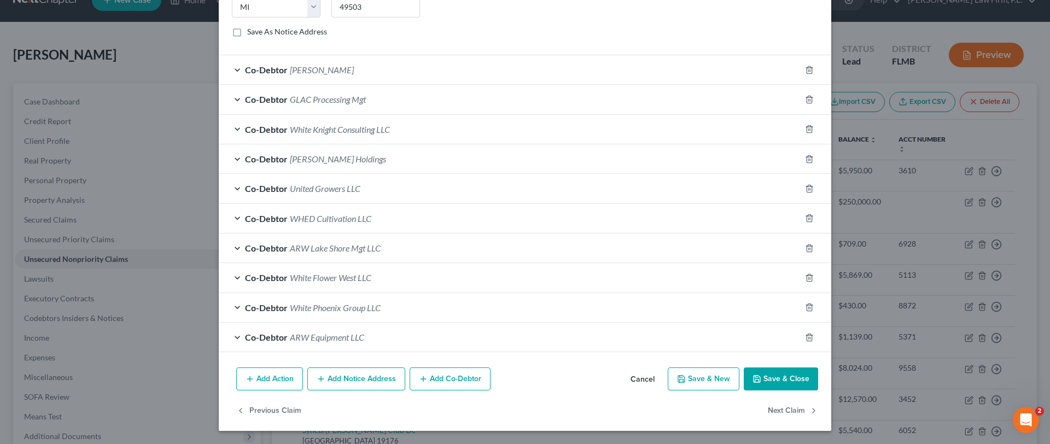
click at [766, 376] on button "Save & Close" at bounding box center [781, 378] width 74 height 23
